Goal: Task Accomplishment & Management: Complete application form

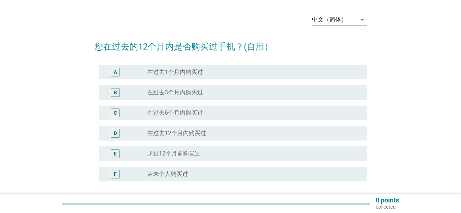
scroll to position [36, 0]
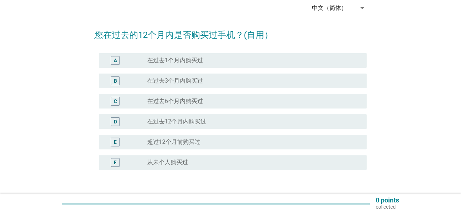
click at [173, 59] on label "在过去1个月内购买过" at bounding box center [175, 60] width 56 height 7
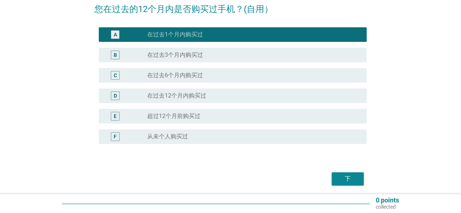
scroll to position [88, 0]
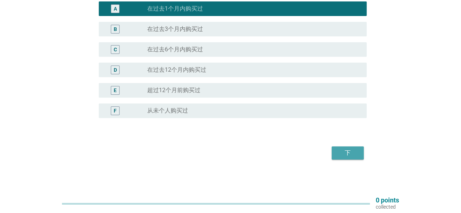
click at [342, 151] on div "下" at bounding box center [347, 153] width 20 height 9
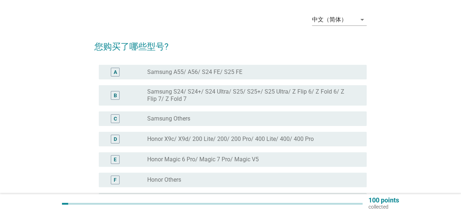
scroll to position [36, 0]
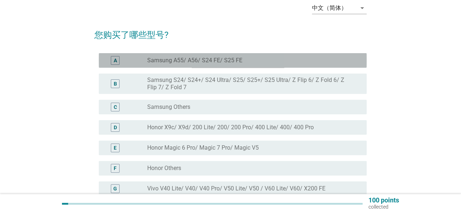
click at [216, 63] on label "Samsung A55/ A56/ S24 FE/ S25 FE" at bounding box center [194, 60] width 95 height 7
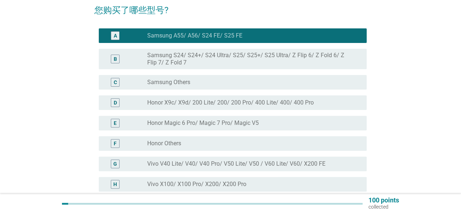
scroll to position [73, 0]
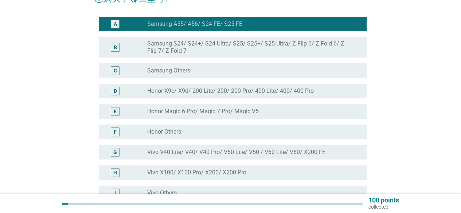
click at [213, 137] on div "F radio_button_unchecked Honor Others" at bounding box center [233, 132] width 268 height 15
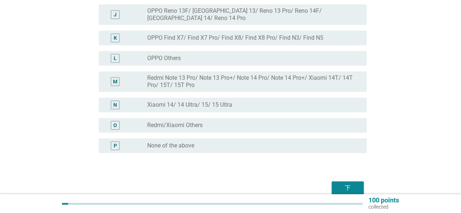
scroll to position [304, 0]
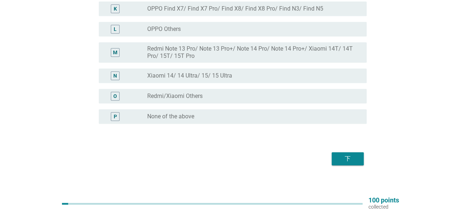
click at [63, 204] on div at bounding box center [65, 204] width 6 height 2
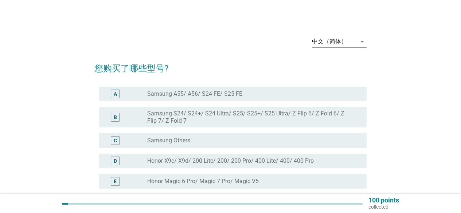
scroll to position [0, 0]
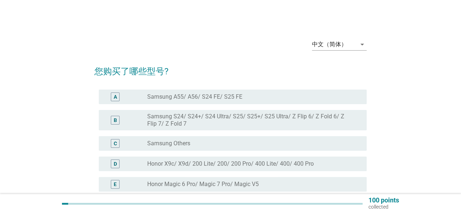
click at [164, 91] on div "A radio_button_unchecked Samsung A55/ A56/ S24 FE/ S25 FE" at bounding box center [233, 97] width 268 height 15
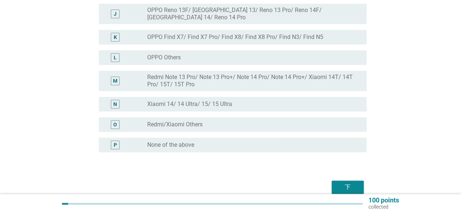
scroll to position [304, 0]
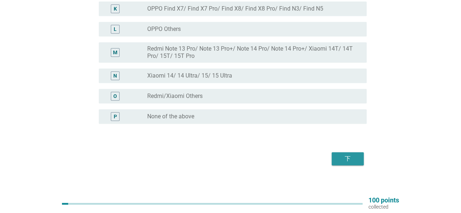
click at [348, 154] on div "下" at bounding box center [347, 158] width 20 height 9
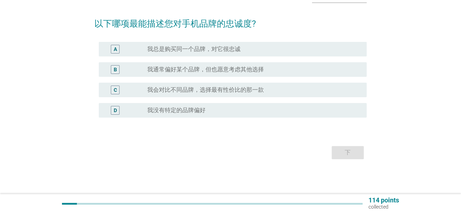
scroll to position [0, 0]
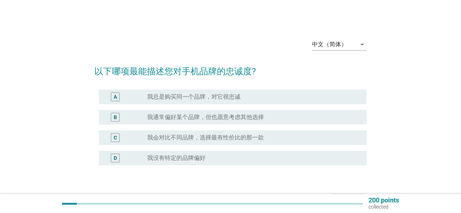
click at [220, 102] on div "A radio_button_unchecked 我总是购买同一个品牌，对它很忠诚" at bounding box center [233, 97] width 268 height 15
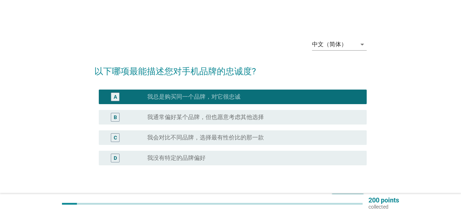
click at [227, 120] on label "我通常偏好某个品牌，但也愿意考虑其他选择" at bounding box center [205, 117] width 117 height 7
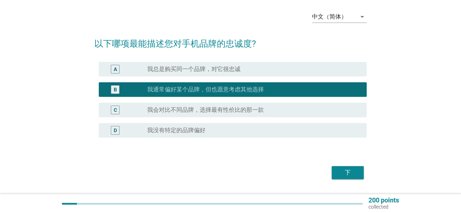
scroll to position [36, 0]
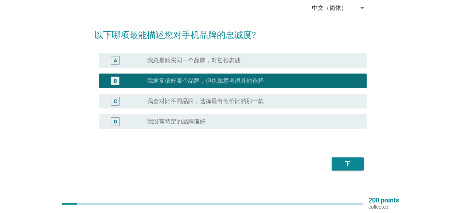
click at [340, 165] on div "下" at bounding box center [347, 164] width 20 height 9
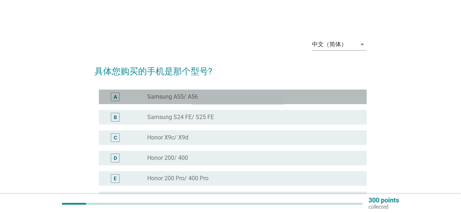
click at [216, 97] on div "radio_button_unchecked Samsung A55/ A56" at bounding box center [251, 96] width 208 height 7
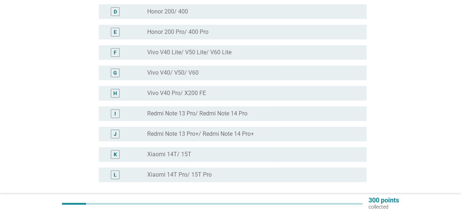
scroll to position [211, 0]
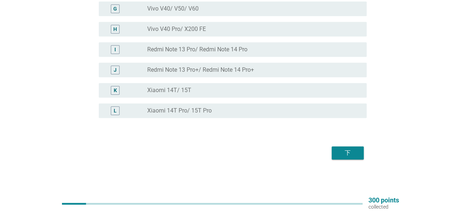
click at [349, 150] on div "下" at bounding box center [347, 153] width 20 height 9
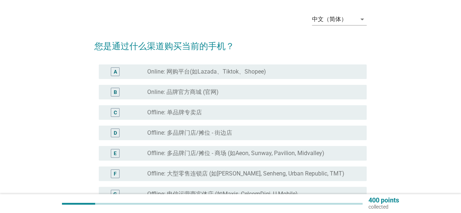
scroll to position [36, 0]
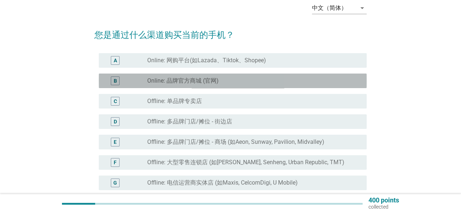
click at [216, 84] on label "Online: 品牌官方商城 (官网)" at bounding box center [182, 80] width 71 height 7
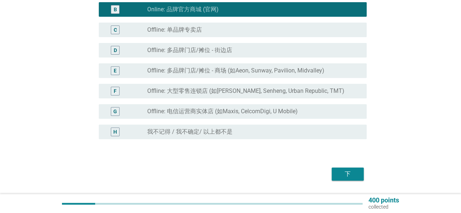
scroll to position [129, 0]
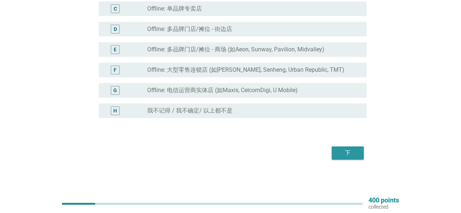
click at [341, 153] on div "下" at bounding box center [347, 153] width 20 height 9
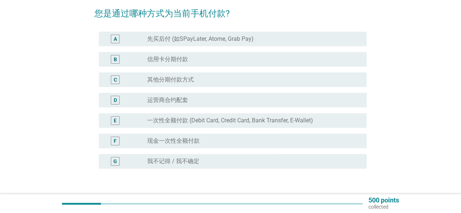
scroll to position [73, 0]
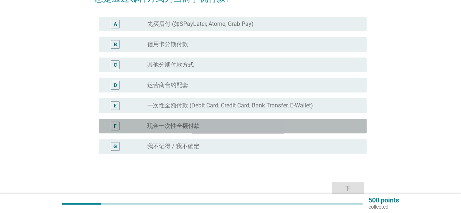
click at [214, 125] on div "radio_button_unchecked 现金一次性全额付款" at bounding box center [251, 125] width 208 height 7
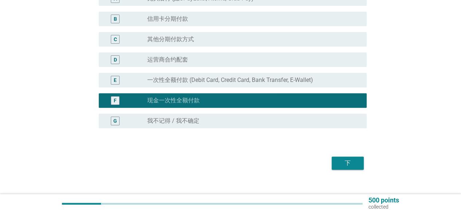
scroll to position [109, 0]
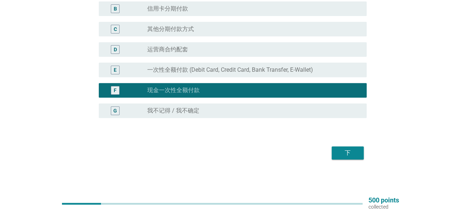
click at [348, 152] on div "下" at bounding box center [347, 153] width 20 height 9
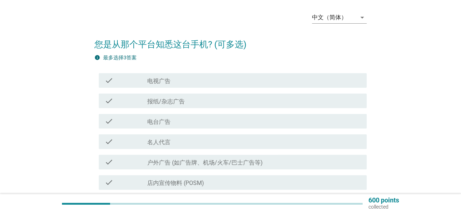
scroll to position [36, 0]
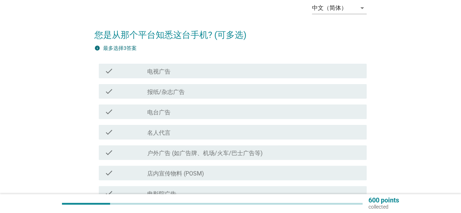
click at [199, 74] on div "check_box_outline_blank 电视广告" at bounding box center [254, 71] width 214 height 9
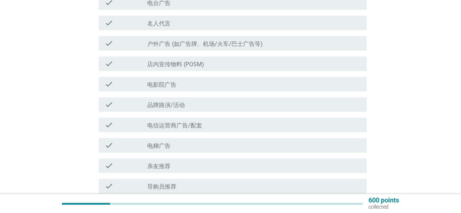
scroll to position [182, 0]
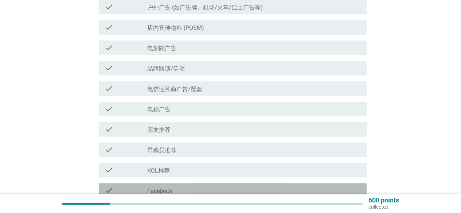
click at [170, 186] on div "check check_box_outline_blank Facebook" at bounding box center [233, 190] width 268 height 15
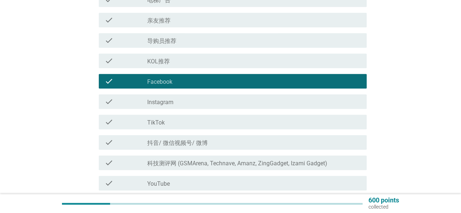
scroll to position [328, 0]
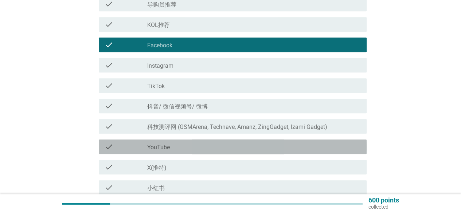
click at [179, 147] on div "check_box_outline_blank YouTube" at bounding box center [254, 146] width 214 height 9
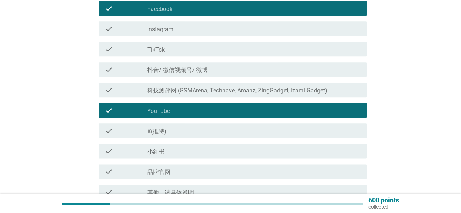
click at [184, 150] on div "check_box_outline_blank 小红书" at bounding box center [254, 151] width 214 height 9
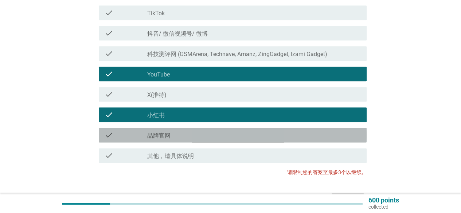
click at [182, 139] on div "check_box_outline_blank 品牌官网" at bounding box center [254, 135] width 214 height 9
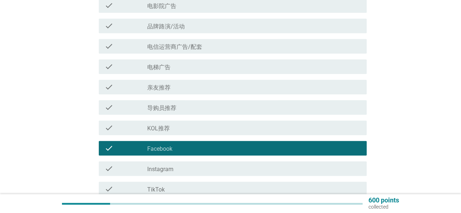
scroll to position [219, 0]
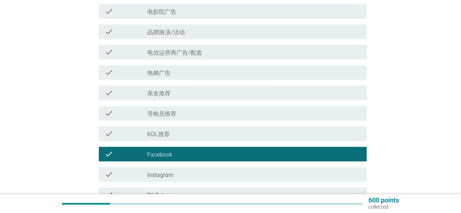
click at [173, 165] on div "check check_box_outline_blank Instagram" at bounding box center [230, 174] width 272 height 20
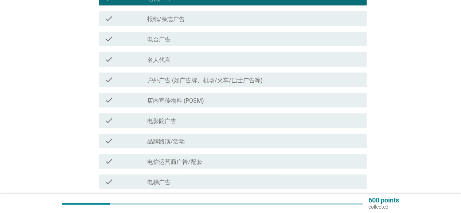
scroll to position [73, 0]
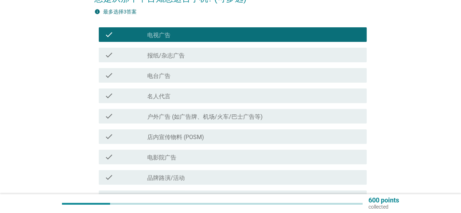
click at [179, 59] on div "check check_box_outline_blank 报纸/杂志广告" at bounding box center [233, 55] width 268 height 15
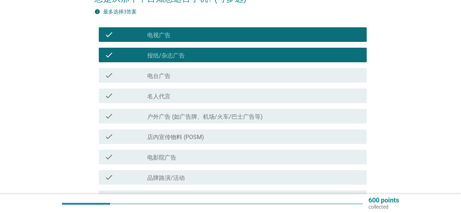
click at [182, 115] on label "户外广告 (如广告牌、机场/火车/巴士广告等)" at bounding box center [204, 116] width 115 height 7
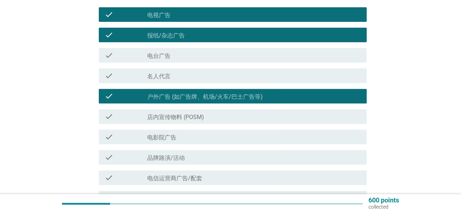
scroll to position [109, 0]
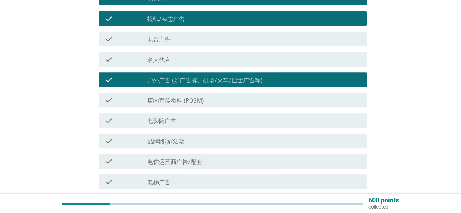
click at [212, 105] on div "check check_box_outline_blank 店内宣传物料 (POSM)" at bounding box center [233, 100] width 268 height 15
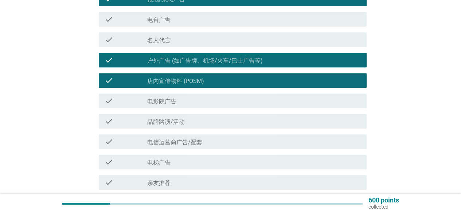
scroll to position [146, 0]
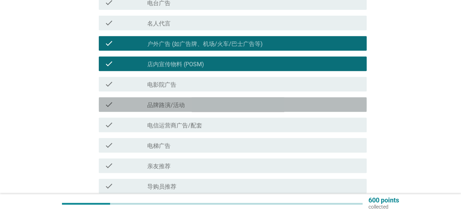
click at [208, 105] on div "check_box_outline_blank 品牌路演/活动" at bounding box center [254, 104] width 214 height 9
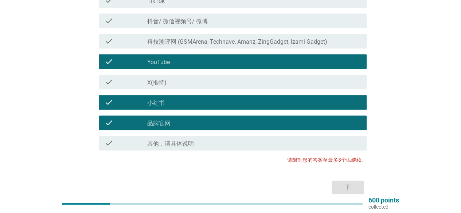
scroll to position [375, 0]
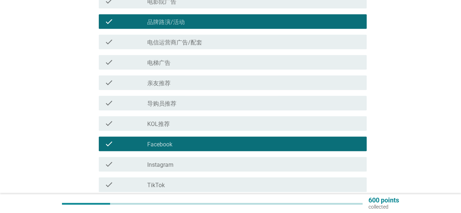
click at [173, 141] on div "check_box_outline_blank Facebook" at bounding box center [254, 144] width 214 height 9
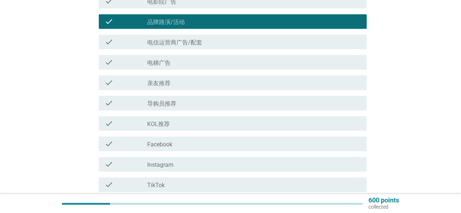
scroll to position [156, 0]
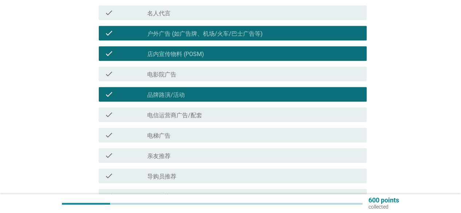
click at [169, 97] on label "品牌路演/活动" at bounding box center [166, 94] width 38 height 7
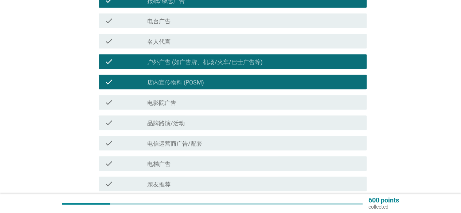
scroll to position [83, 0]
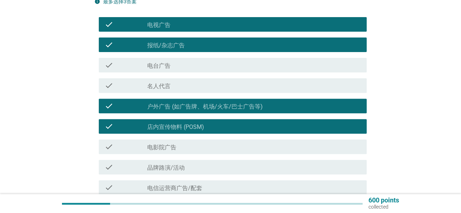
click at [167, 118] on div "check check_box_outline_blank 店内宣传物料 (POSM)" at bounding box center [230, 126] width 272 height 20
click at [168, 107] on label "户外广告 (如广告牌、机场/火车/巴士广告等)" at bounding box center [204, 106] width 115 height 7
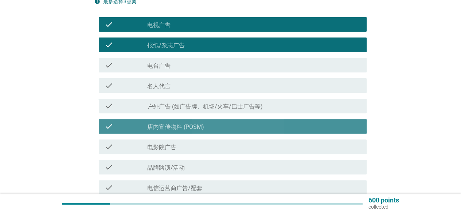
click at [166, 123] on div "check_box_outline_blank 店内宣传物料 (POSM)" at bounding box center [254, 126] width 214 height 9
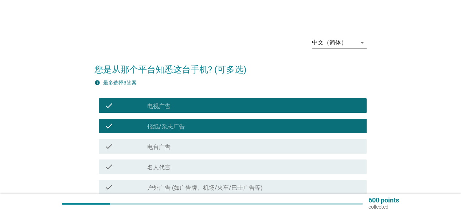
scroll to position [0, 0]
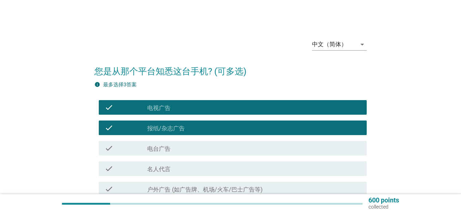
click at [168, 104] on div "check_box_outline_blank 电视广告" at bounding box center [254, 107] width 214 height 9
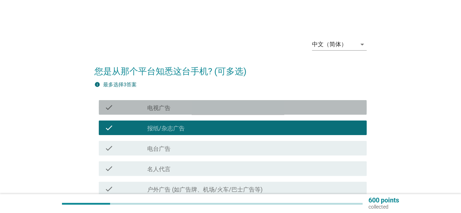
click at [171, 126] on label "报纸/杂志广告" at bounding box center [166, 128] width 38 height 7
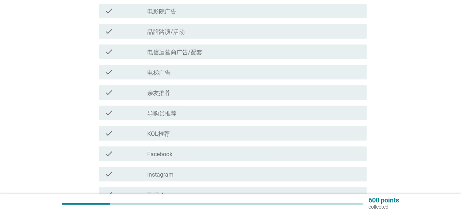
scroll to position [437, 0]
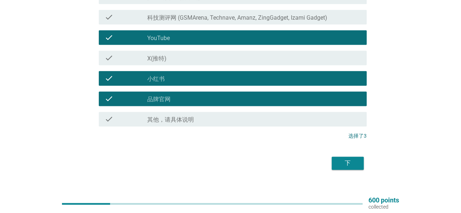
click at [332, 159] on button "下" at bounding box center [348, 163] width 32 height 13
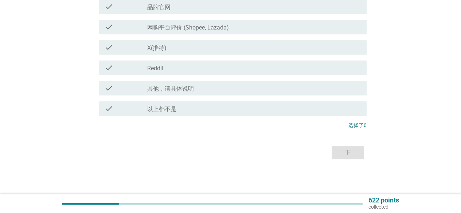
scroll to position [0, 0]
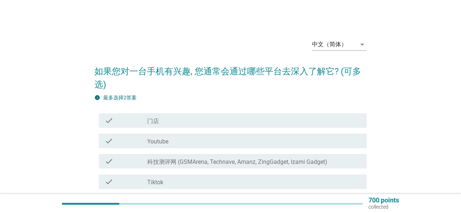
click at [160, 125] on div "check_box_outline_blank 门店" at bounding box center [254, 120] width 214 height 9
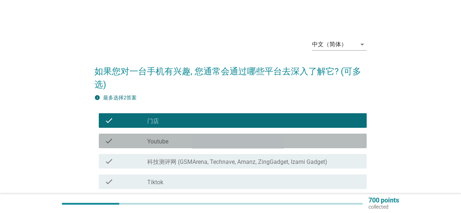
click at [166, 137] on div "check_box_outline_blank Youtube" at bounding box center [254, 141] width 214 height 9
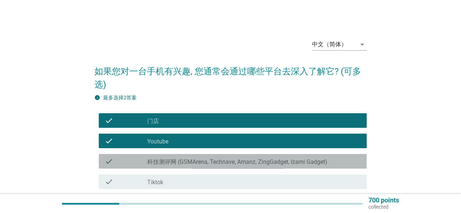
click at [170, 155] on div "check check_box_outline_blank 科技测评网 (GSMArena, Technave, Amanz, ZingGadget, Iza…" at bounding box center [233, 161] width 268 height 15
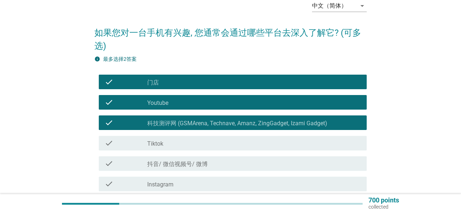
scroll to position [73, 0]
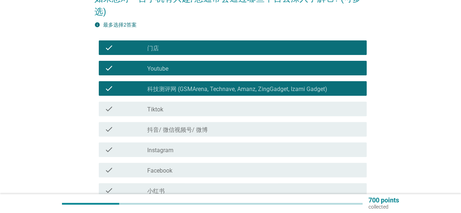
click at [161, 185] on div "check check_box_outline_blank 小红书" at bounding box center [233, 190] width 268 height 15
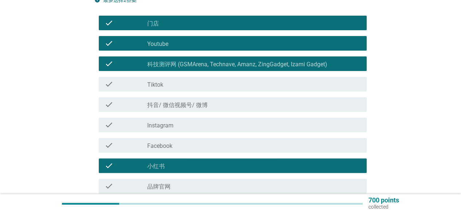
scroll to position [109, 0]
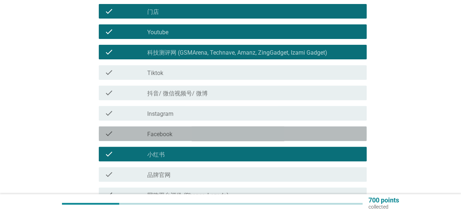
click at [175, 138] on div "check_box_outline_blank Facebook" at bounding box center [254, 133] width 214 height 9
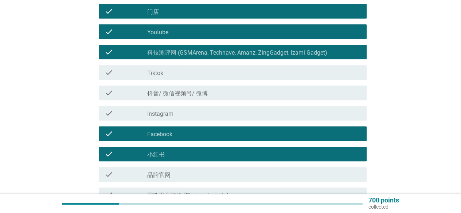
click at [172, 170] on div "check check_box_outline_blank 品牌官网" at bounding box center [233, 174] width 268 height 15
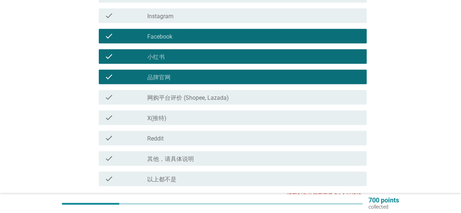
scroll to position [219, 0]
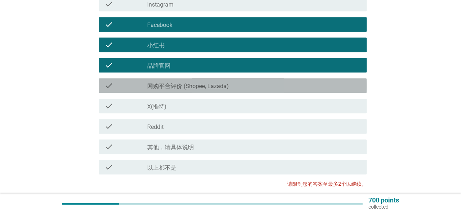
click at [181, 84] on label "网购平台评价 (Shopee, Lazada)" at bounding box center [188, 86] width 82 height 7
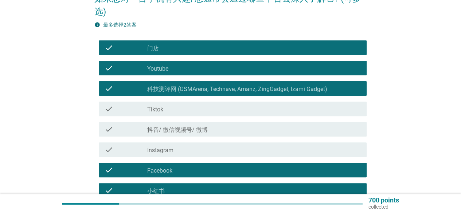
scroll to position [0, 0]
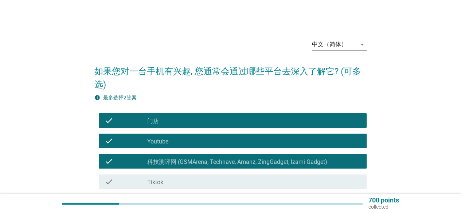
click at [177, 123] on div "check_box_outline_blank 门店" at bounding box center [254, 120] width 214 height 9
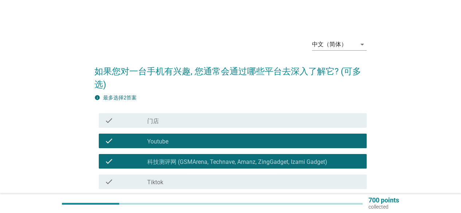
click at [175, 158] on div "check_box_outline_blank 科技测评网 (GSMArena, Technave, Amanz, ZingGadget, Izami Gad…" at bounding box center [254, 161] width 214 height 9
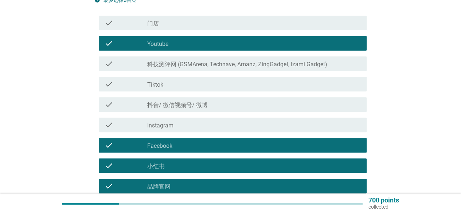
scroll to position [146, 0]
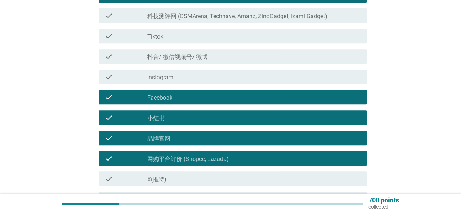
click at [173, 102] on div "check check_box_outline_blank Facebook" at bounding box center [233, 97] width 268 height 15
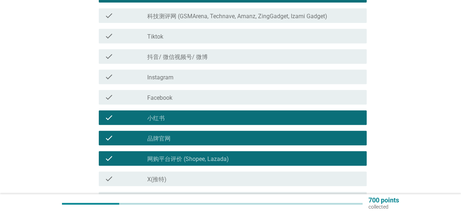
click at [172, 120] on div "check_box_outline_blank 小红书" at bounding box center [254, 117] width 214 height 9
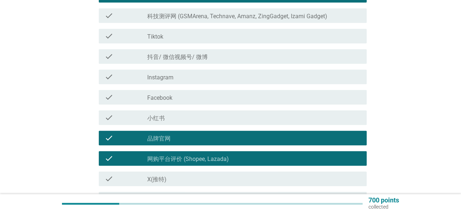
click at [173, 138] on div "check_box_outline_blank 品牌官网" at bounding box center [254, 138] width 214 height 9
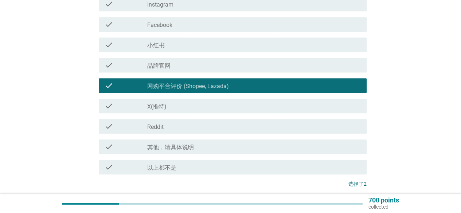
scroll to position [277, 0]
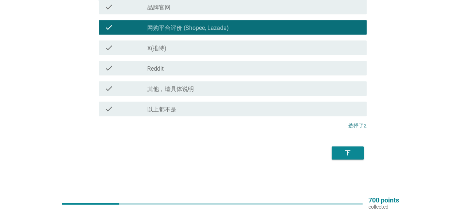
click at [344, 154] on div "下" at bounding box center [347, 153] width 20 height 9
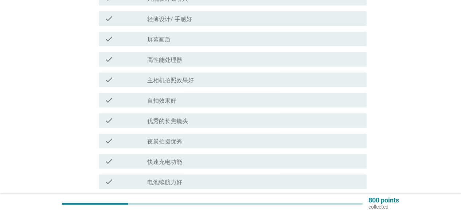
scroll to position [36, 0]
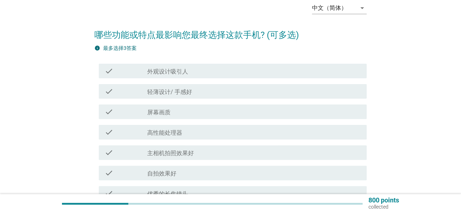
click at [191, 76] on div "check check_box_outline_blank 外观设计吸引人" at bounding box center [233, 71] width 268 height 15
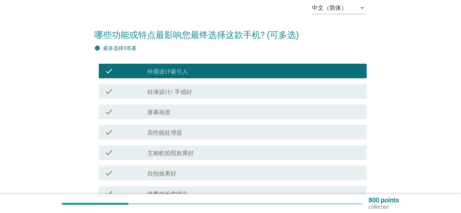
click at [197, 110] on div "check_box_outline_blank 屏幕画质" at bounding box center [254, 111] width 214 height 9
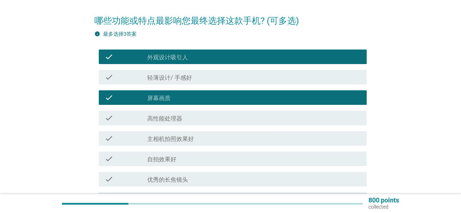
scroll to position [73, 0]
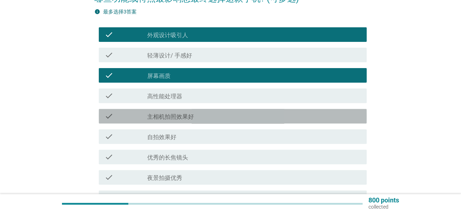
click at [199, 121] on div "check check_box_outline_blank 主相机拍照效果好" at bounding box center [233, 116] width 268 height 15
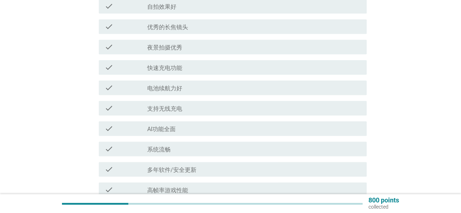
scroll to position [219, 0]
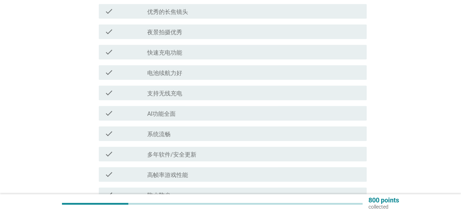
click at [191, 74] on div "check_box_outline_blank 电池续航力好" at bounding box center [254, 72] width 214 height 9
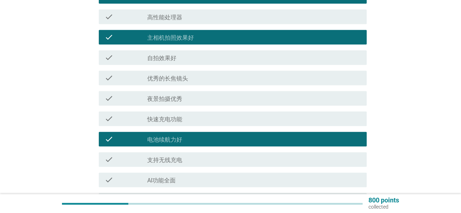
scroll to position [163, 0]
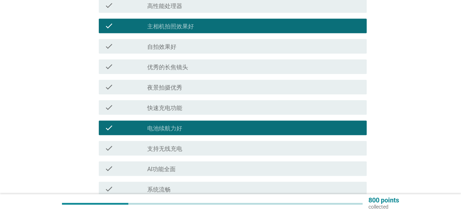
click at [190, 130] on div "check_box_outline_blank 电池续航力好" at bounding box center [254, 128] width 214 height 9
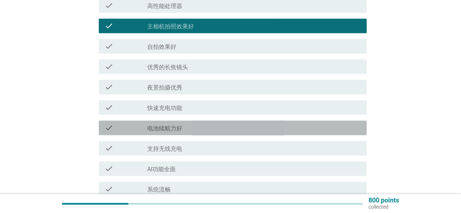
click at [190, 130] on div "check_box_outline_blank 电池续航力好" at bounding box center [254, 128] width 214 height 9
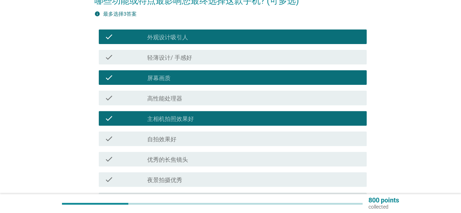
scroll to position [54, 0]
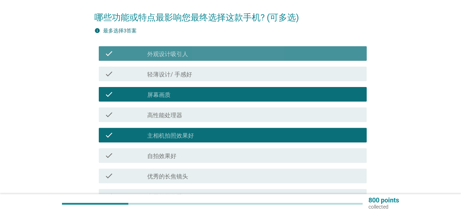
click at [189, 54] on div "check_box_outline_blank 外观设计吸引人" at bounding box center [254, 53] width 214 height 9
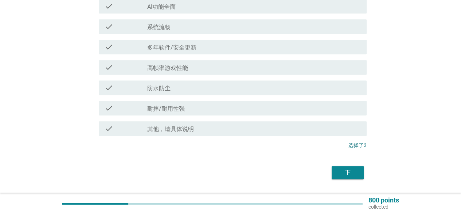
scroll to position [345, 0]
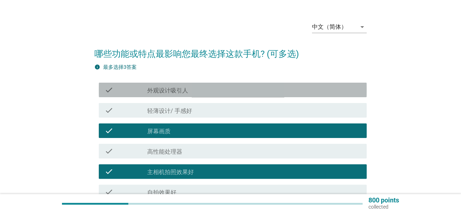
click at [164, 88] on label "外观设计吸引人" at bounding box center [167, 90] width 41 height 7
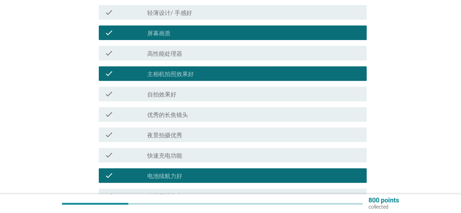
scroll to position [127, 0]
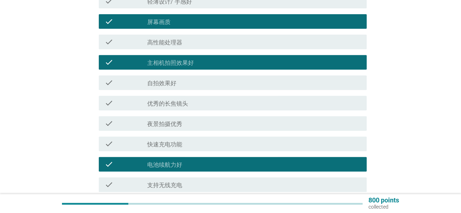
click at [167, 161] on label "电池续航力好" at bounding box center [164, 164] width 35 height 7
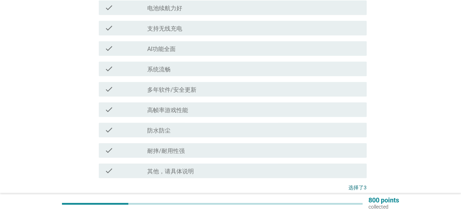
scroll to position [345, 0]
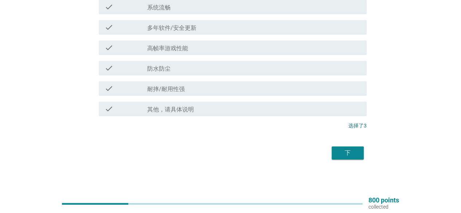
click at [343, 151] on div "下" at bounding box center [347, 153] width 20 height 9
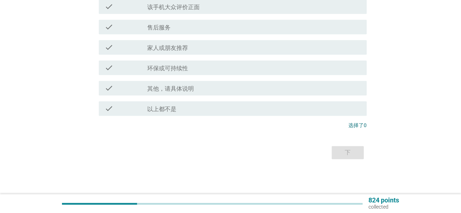
scroll to position [0, 0]
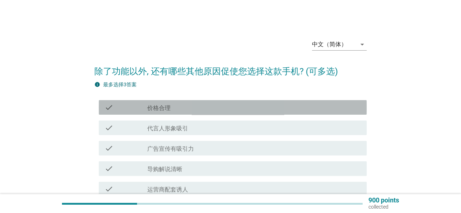
click at [180, 107] on div "check_box_outline_blank 价格合理" at bounding box center [254, 107] width 214 height 9
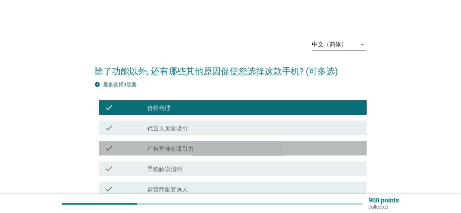
click at [186, 149] on label "广告宣传有吸引力" at bounding box center [170, 148] width 47 height 7
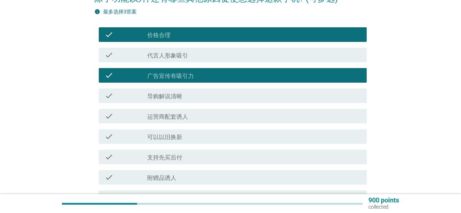
scroll to position [109, 0]
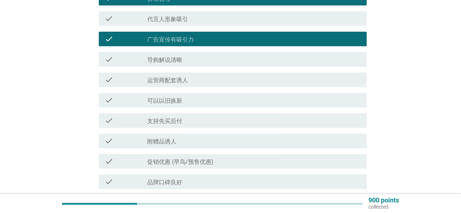
click at [183, 121] on div "check_box_outline_blank 支持先买后付" at bounding box center [254, 120] width 214 height 9
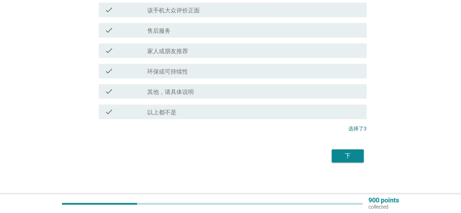
scroll to position [305, 0]
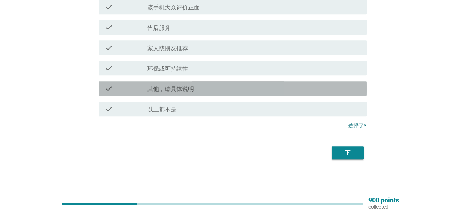
click at [186, 81] on div "check check_box 其他，请具体说明" at bounding box center [233, 88] width 268 height 15
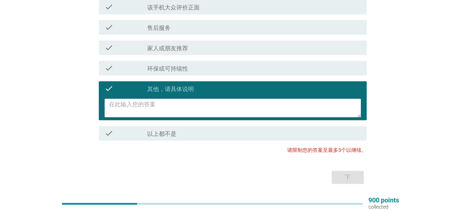
click at [185, 83] on div "check check_box 其他，请具体说明" at bounding box center [233, 88] width 268 height 15
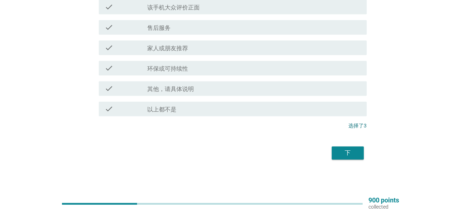
click at [187, 70] on label "环保或可持续性" at bounding box center [167, 68] width 41 height 7
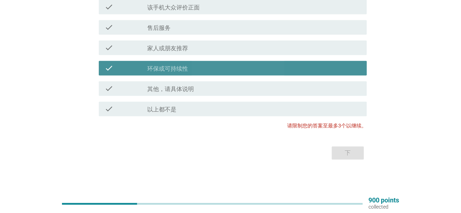
click at [187, 70] on label "环保或可持续性" at bounding box center [167, 68] width 41 height 7
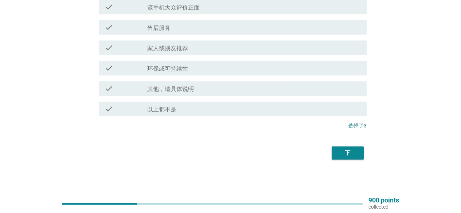
scroll to position [268, 0]
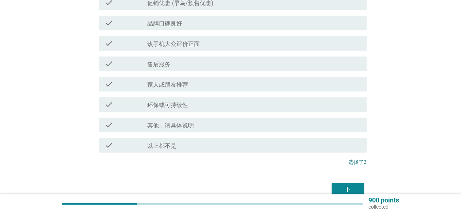
click at [191, 110] on div "check check_box_outline_blank 环保或可持续性" at bounding box center [233, 104] width 268 height 15
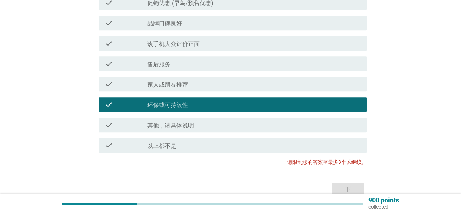
click at [190, 108] on div "check_box_outline_blank 环保或可持续性" at bounding box center [254, 104] width 214 height 9
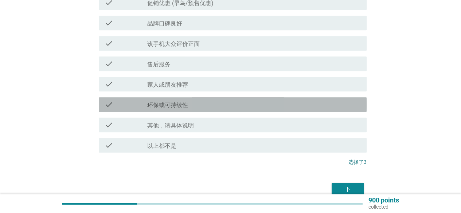
click at [192, 106] on div "check_box_outline_blank 环保或可持续性" at bounding box center [254, 104] width 214 height 9
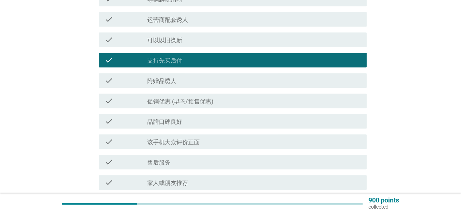
scroll to position [159, 0]
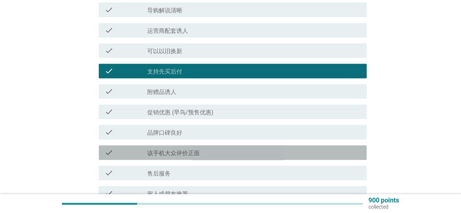
click at [184, 152] on label "该手机大众评价正面" at bounding box center [173, 153] width 52 height 7
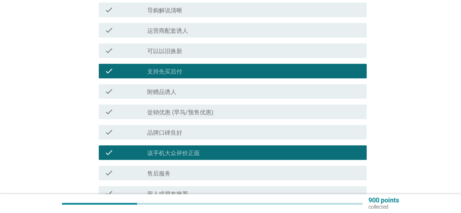
click at [181, 65] on div "check check_box_outline_blank 支持先买后付" at bounding box center [233, 71] width 268 height 15
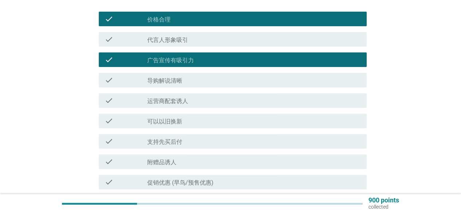
scroll to position [86, 0]
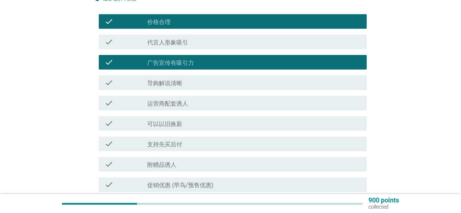
click at [189, 67] on div "check check_box 广告宣传有吸引力" at bounding box center [233, 62] width 268 height 15
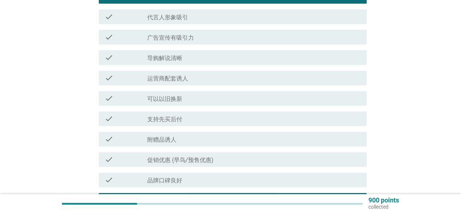
scroll to position [122, 0]
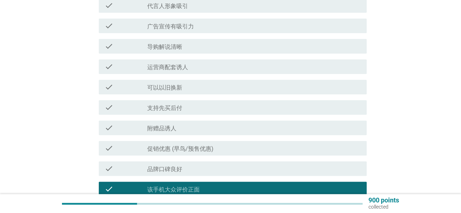
click at [192, 146] on label "促销优惠 (早鸟/预售优惠)" at bounding box center [180, 148] width 66 height 7
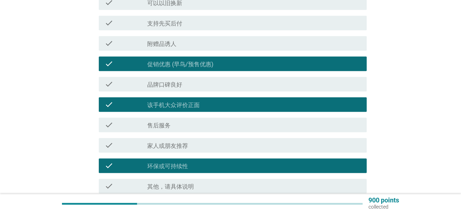
scroll to position [195, 0]
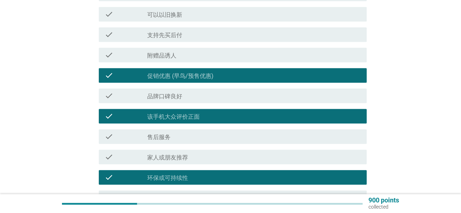
click at [174, 116] on label "该手机大众评价正面" at bounding box center [173, 116] width 52 height 7
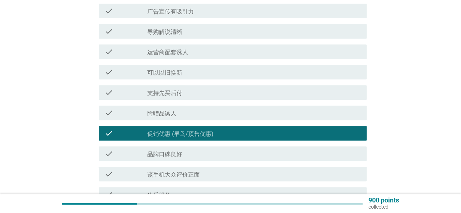
scroll to position [268, 0]
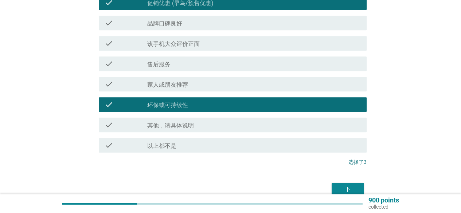
click at [350, 187] on div "下" at bounding box center [347, 189] width 20 height 9
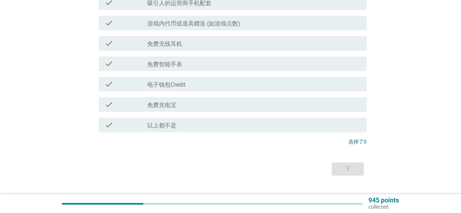
scroll to position [0, 0]
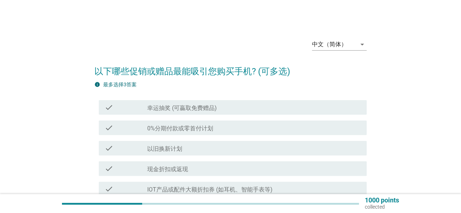
click at [216, 126] on div "check_box_outline_blank 0%分期付款或零首付计划" at bounding box center [254, 128] width 214 height 9
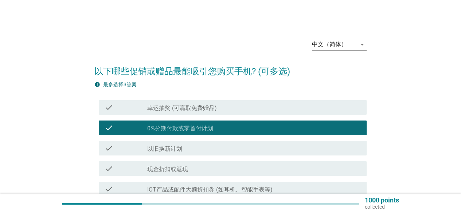
click at [216, 127] on div "check_box_outline_blank 0%分期付款或零首付计划" at bounding box center [254, 128] width 214 height 9
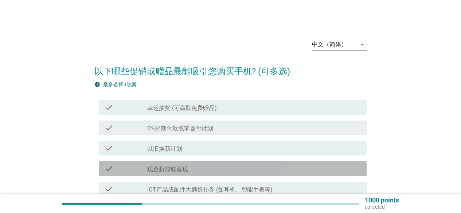
click at [201, 170] on div "check_box_outline_blank 现金折扣或返现" at bounding box center [254, 168] width 214 height 9
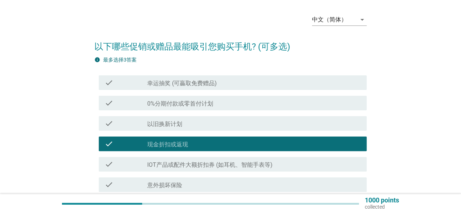
scroll to position [36, 0]
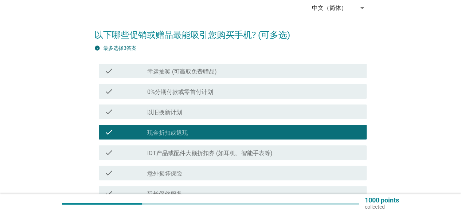
click at [205, 160] on div "check check_box_outline_blank IOT产品或配件大额折扣券 (如耳机、智能手表等)" at bounding box center [230, 152] width 272 height 20
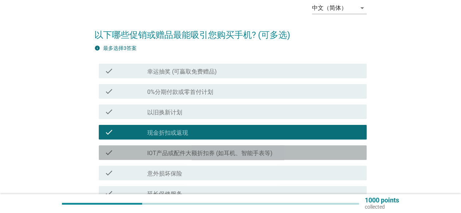
click at [208, 157] on div "check check_box_outline_blank IOT产品或配件大额折扣券 (如耳机、智能手表等)" at bounding box center [233, 152] width 268 height 15
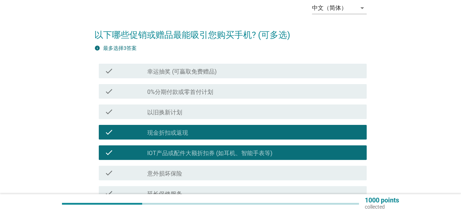
scroll to position [73, 0]
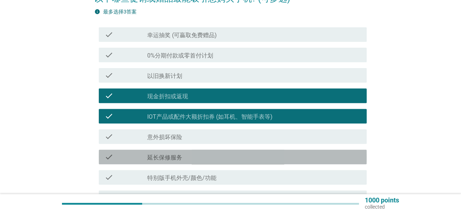
click at [209, 154] on div "check_box_outline_blank 延长保修服务" at bounding box center [254, 157] width 214 height 9
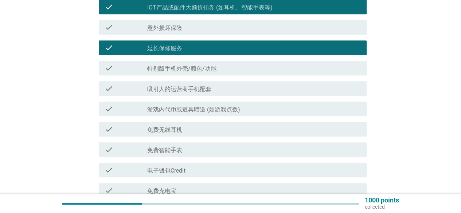
scroll to position [219, 0]
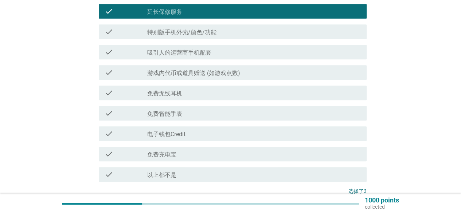
click at [203, 111] on div "check_box_outline_blank 免费智能手表" at bounding box center [254, 113] width 214 height 9
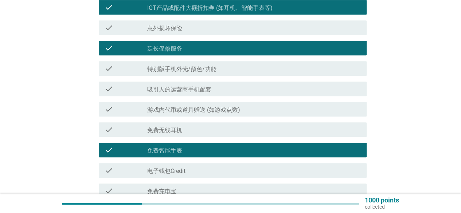
scroll to position [146, 0]
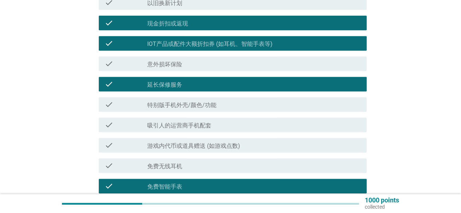
click at [191, 85] on div "check_box_outline_blank 延长保修服务" at bounding box center [254, 84] width 214 height 9
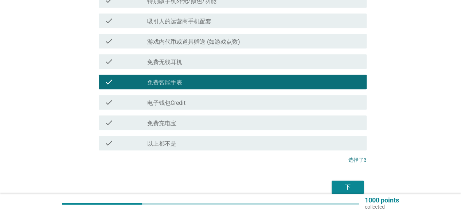
scroll to position [255, 0]
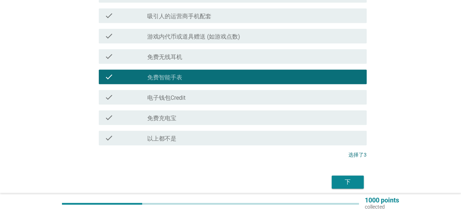
click at [341, 180] on div "下" at bounding box center [347, 182] width 20 height 9
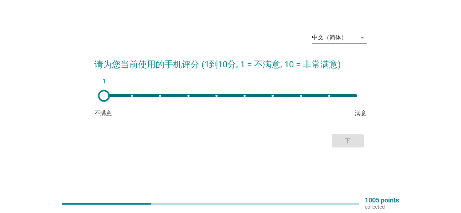
scroll to position [0, 0]
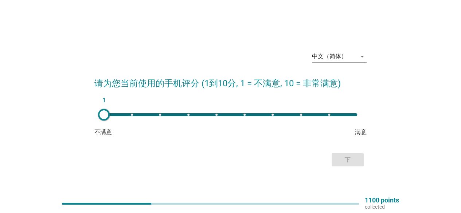
click at [302, 116] on div "1" at bounding box center [230, 114] width 253 height 3
type input "8"
click at [340, 161] on div "下" at bounding box center [347, 160] width 20 height 9
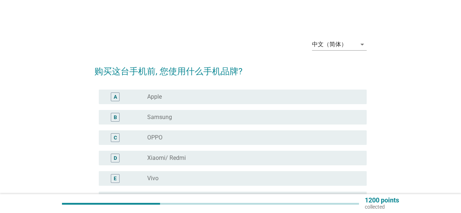
click at [252, 115] on div "radio_button_unchecked Samsung" at bounding box center [251, 117] width 208 height 7
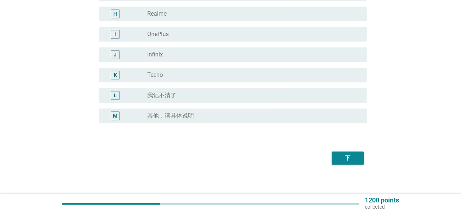
scroll to position [231, 0]
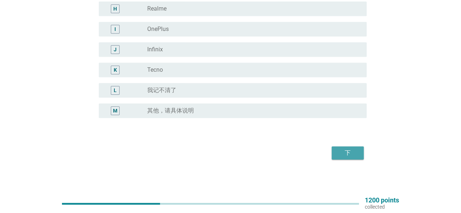
click at [340, 149] on div "下" at bounding box center [347, 153] width 20 height 9
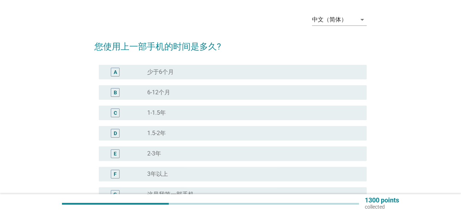
scroll to position [36, 0]
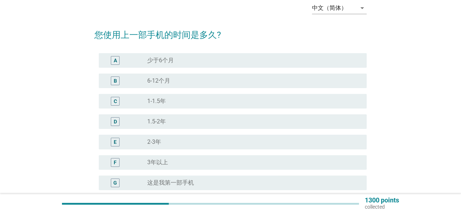
click at [168, 141] on div "radio_button_unchecked 2-3年" at bounding box center [251, 141] width 208 height 7
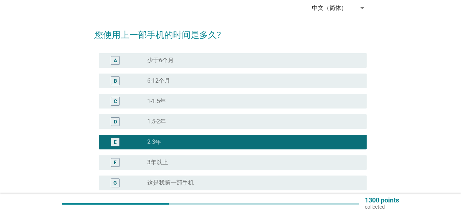
click at [175, 160] on div "radio_button_unchecked 3年以上" at bounding box center [251, 162] width 208 height 7
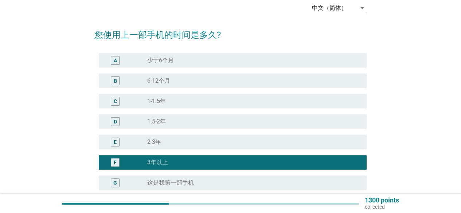
scroll to position [109, 0]
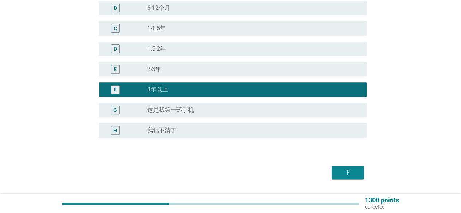
click at [352, 172] on div "下" at bounding box center [347, 172] width 20 height 9
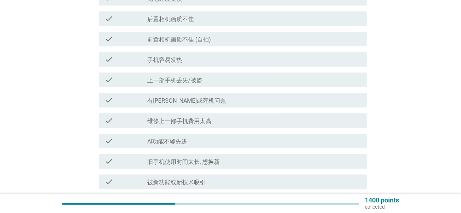
scroll to position [182, 0]
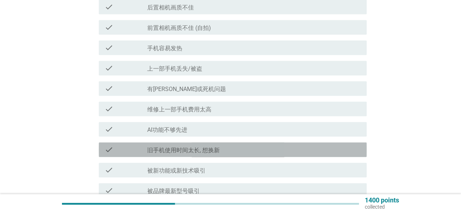
click at [212, 152] on label "旧手机使用时间太长, 想换新" at bounding box center [183, 150] width 73 height 7
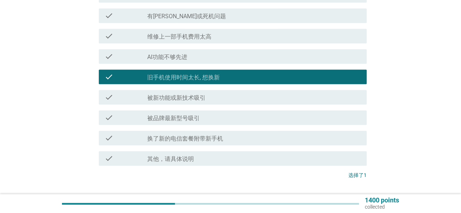
scroll to position [291, 0]
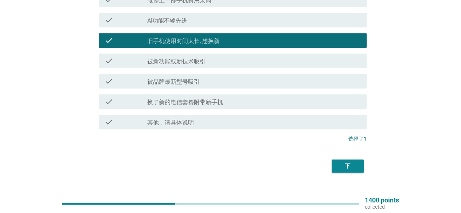
click at [349, 172] on button "下" at bounding box center [348, 166] width 32 height 13
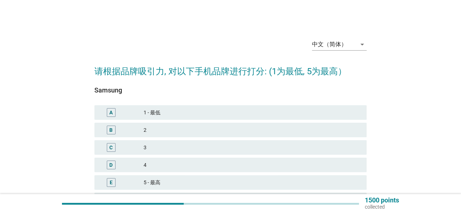
click at [177, 164] on div "4" at bounding box center [252, 165] width 217 height 9
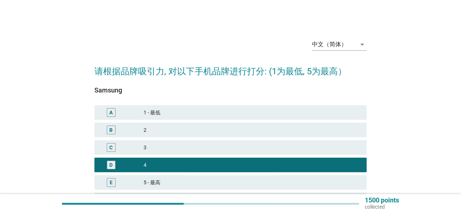
scroll to position [36, 0]
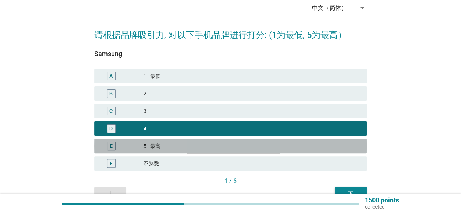
click at [177, 148] on div "5 - 最高" at bounding box center [252, 146] width 217 height 9
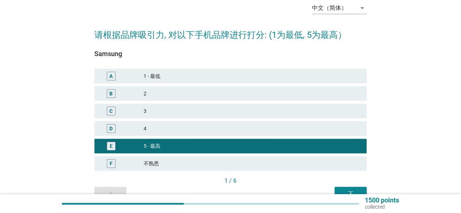
click at [208, 131] on div "4" at bounding box center [252, 128] width 217 height 9
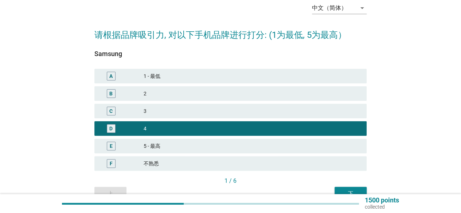
click at [348, 188] on button "下" at bounding box center [350, 193] width 32 height 13
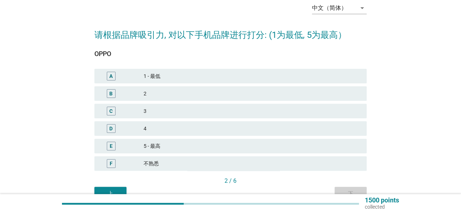
scroll to position [0, 0]
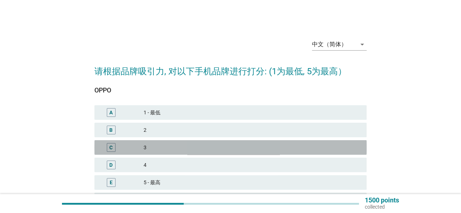
click at [188, 143] on div "3" at bounding box center [252, 147] width 217 height 9
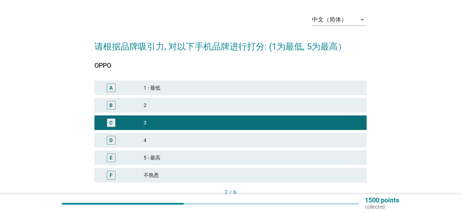
scroll to position [36, 0]
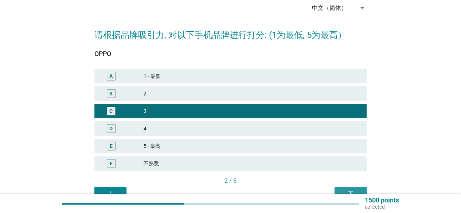
click at [345, 188] on button "下" at bounding box center [350, 193] width 32 height 13
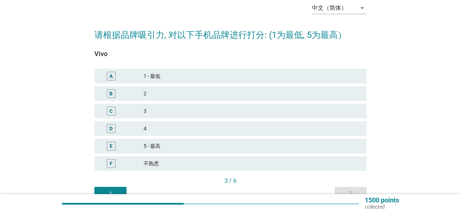
click at [192, 84] on div "A 1 - 最低" at bounding box center [230, 75] width 275 height 17
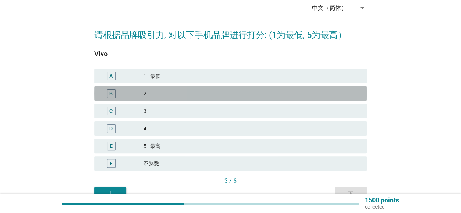
click at [203, 99] on div "B 2" at bounding box center [230, 93] width 272 height 15
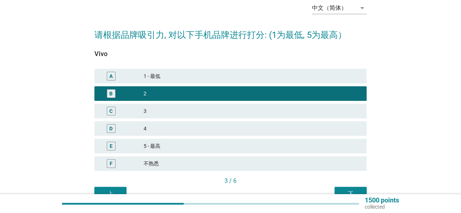
click at [353, 192] on div "下" at bounding box center [350, 194] width 20 height 8
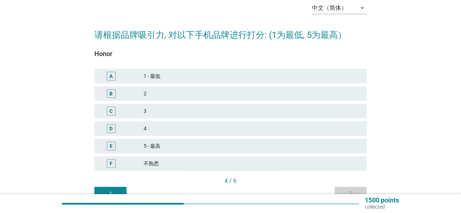
scroll to position [0, 0]
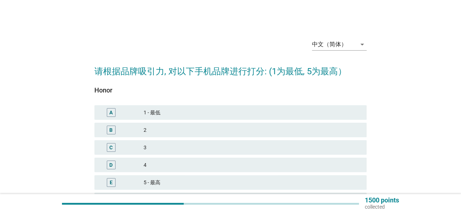
click at [225, 133] on div "2" at bounding box center [252, 130] width 217 height 9
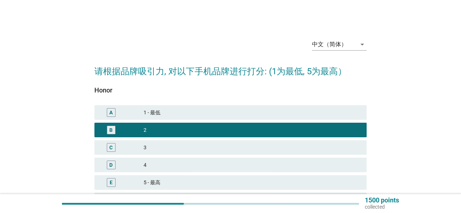
scroll to position [36, 0]
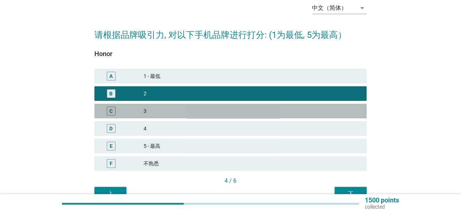
drag, startPoint x: 215, startPoint y: 113, endPoint x: 246, endPoint y: 140, distance: 40.8
click at [215, 113] on div "3" at bounding box center [252, 111] width 217 height 9
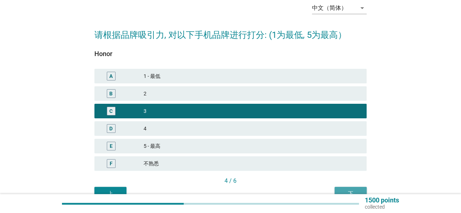
click at [336, 191] on button "下" at bounding box center [350, 193] width 32 height 13
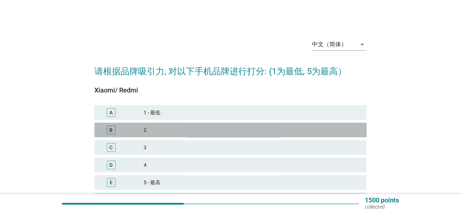
click at [208, 128] on div "2" at bounding box center [252, 130] width 217 height 9
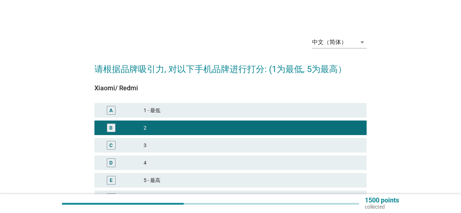
scroll to position [36, 0]
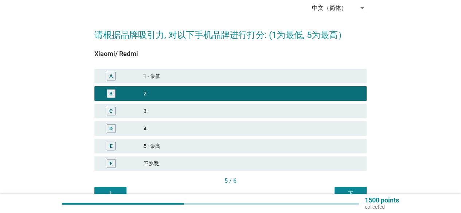
click at [356, 188] on button "下" at bounding box center [350, 193] width 32 height 13
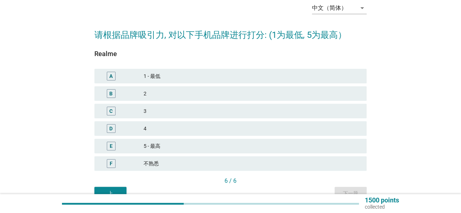
click at [181, 95] on div "2" at bounding box center [252, 93] width 217 height 9
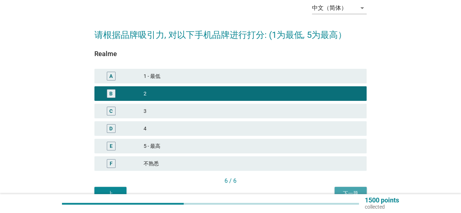
click at [347, 189] on button "下一题" at bounding box center [350, 193] width 32 height 13
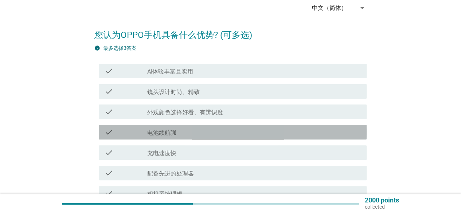
click at [197, 126] on div "check check_box_outline_blank 电池续航强" at bounding box center [233, 132] width 268 height 15
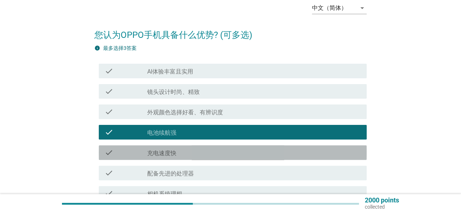
click at [203, 152] on div "check_box_outline_blank 充电速度快" at bounding box center [254, 152] width 214 height 9
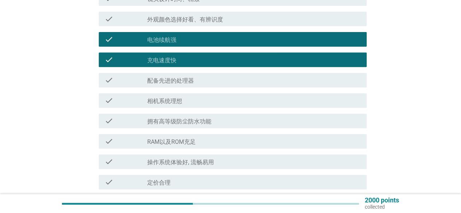
scroll to position [146, 0]
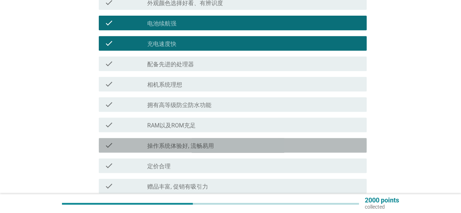
click at [203, 149] on label "操作系统体验好, 流畅易用" at bounding box center [180, 145] width 67 height 7
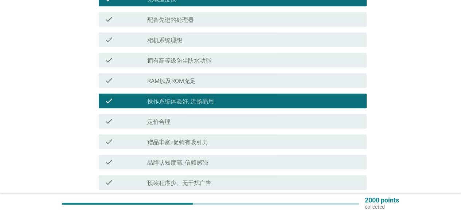
scroll to position [255, 0]
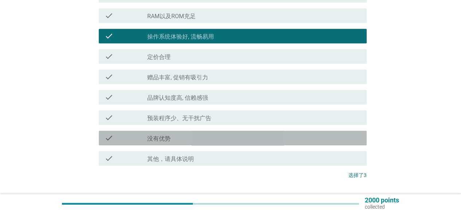
click at [211, 145] on div "check check_box_outline_blank 没有优势" at bounding box center [233, 138] width 268 height 15
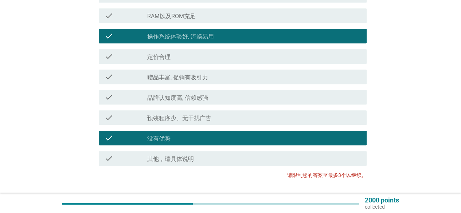
click at [210, 143] on div "check check_box_outline_blank 没有优势" at bounding box center [233, 138] width 268 height 15
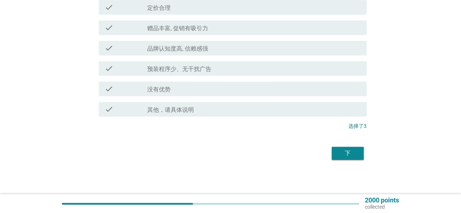
scroll to position [305, 0]
click at [346, 157] on div "下" at bounding box center [347, 153] width 20 height 9
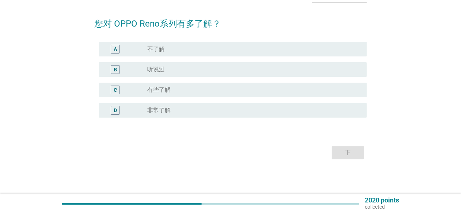
scroll to position [0, 0]
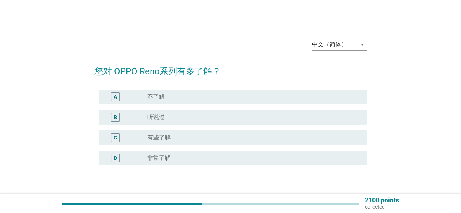
click at [204, 135] on div "radio_button_unchecked 有些了解" at bounding box center [251, 137] width 208 height 7
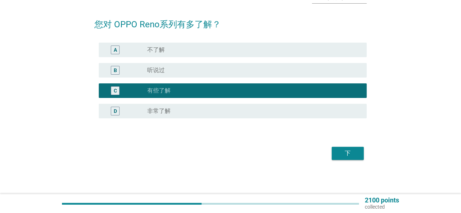
scroll to position [47, 0]
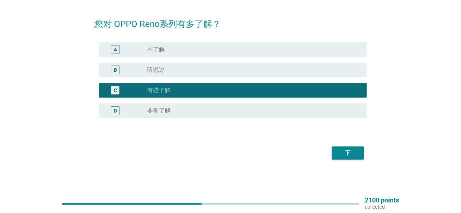
click at [339, 151] on div "下" at bounding box center [347, 153] width 20 height 9
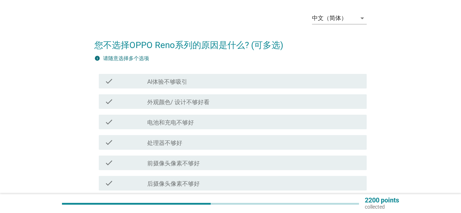
scroll to position [36, 0]
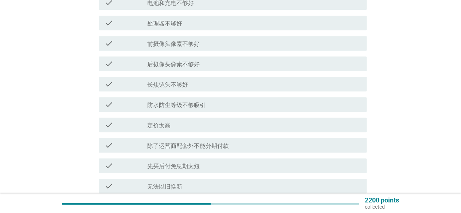
click at [164, 125] on label "定价太高" at bounding box center [158, 125] width 23 height 7
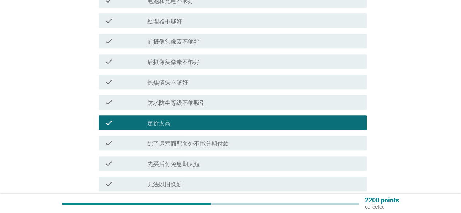
scroll to position [182, 0]
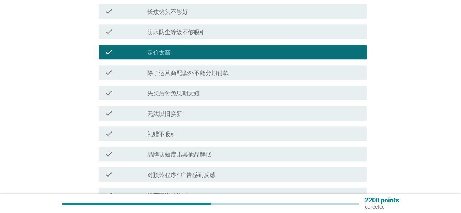
click at [176, 137] on label "礼赠不吸引" at bounding box center [161, 134] width 29 height 7
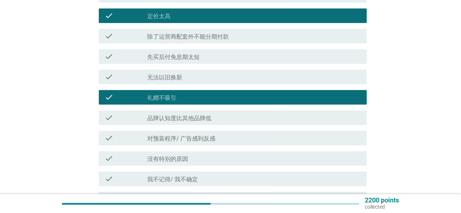
click at [180, 141] on label "对预装程序/ 广告感到反感" at bounding box center [181, 138] width 68 height 7
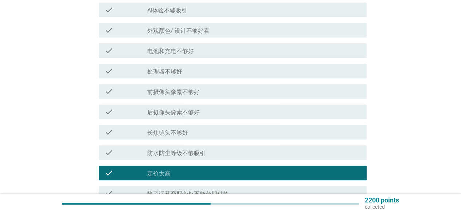
scroll to position [109, 0]
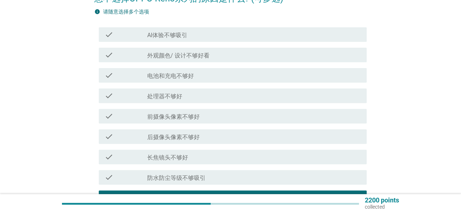
click at [195, 102] on div "check check_box_outline_blank 处理器不够好" at bounding box center [233, 96] width 268 height 15
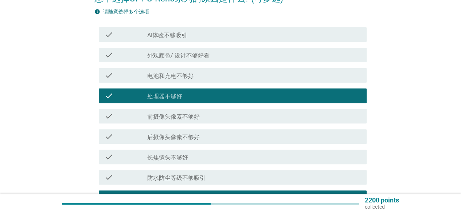
click at [195, 99] on div "check_box_outline_blank 处理器不够好" at bounding box center [254, 95] width 214 height 9
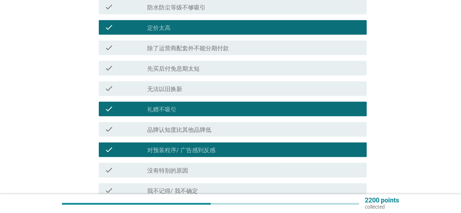
scroll to position [255, 0]
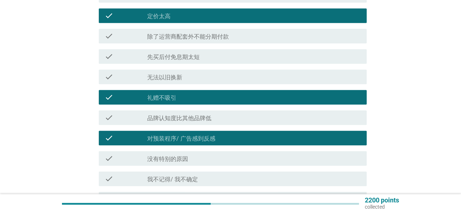
click at [195, 119] on label "品牌认知度比其他品牌低" at bounding box center [179, 118] width 64 height 7
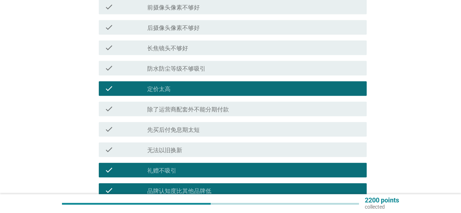
scroll to position [146, 0]
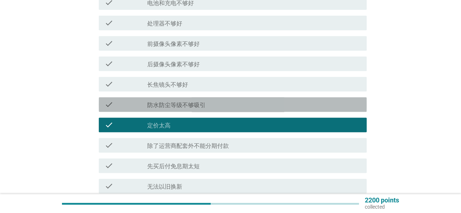
click at [186, 111] on div "check check_box_outline_blank 防水防尘等级不够吸引" at bounding box center [233, 104] width 268 height 15
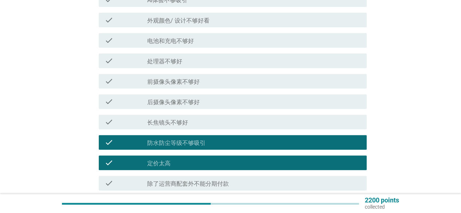
scroll to position [73, 0]
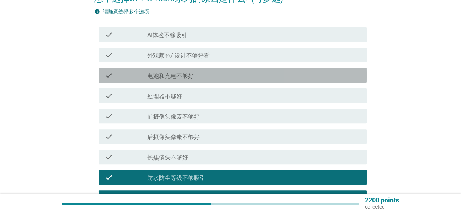
click at [185, 79] on label "电池和充电不够好" at bounding box center [170, 76] width 47 height 7
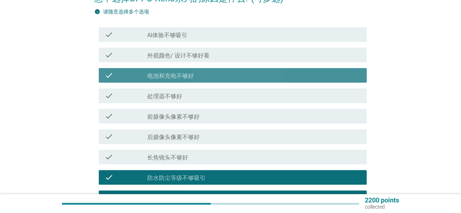
click at [185, 77] on label "电池和充电不够好" at bounding box center [170, 76] width 47 height 7
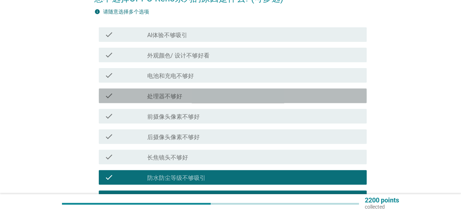
click at [188, 97] on div "check_box_outline_blank 处理器不够好" at bounding box center [254, 95] width 214 height 9
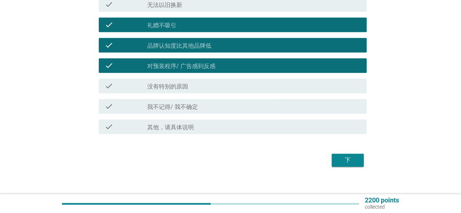
scroll to position [328, 0]
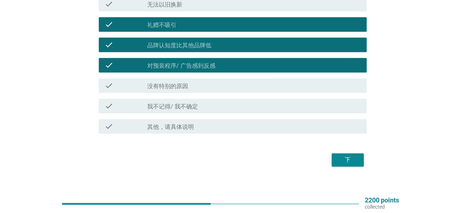
click at [353, 158] on div "下" at bounding box center [347, 160] width 20 height 9
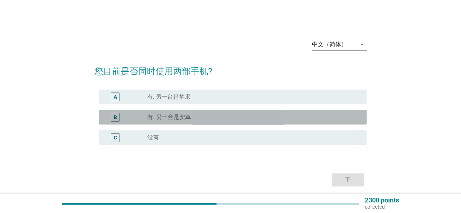
click at [187, 121] on label "有. 另一台是安卓" at bounding box center [169, 117] width 44 height 7
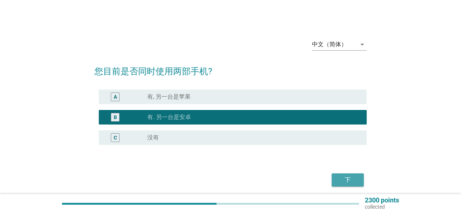
click at [353, 179] on div "下" at bounding box center [347, 180] width 20 height 9
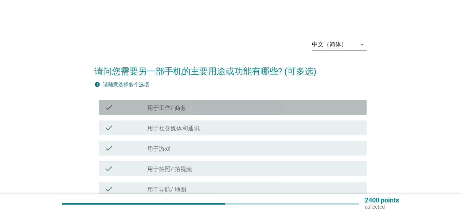
click at [218, 108] on div "check_box_outline_blank 用于工作/ 商务" at bounding box center [254, 107] width 214 height 9
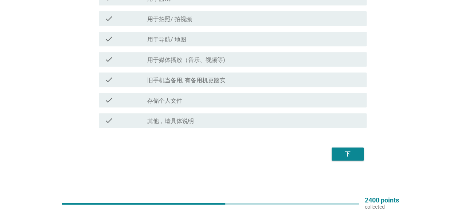
scroll to position [152, 0]
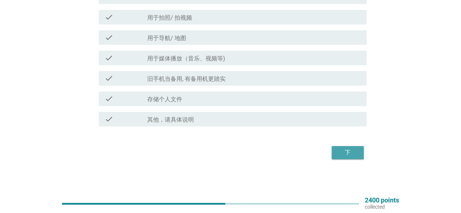
click at [344, 150] on div "下" at bounding box center [347, 152] width 20 height 9
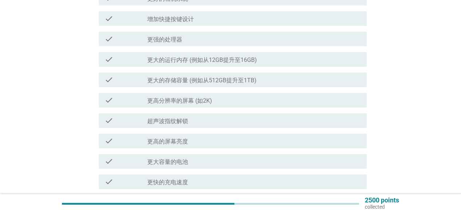
scroll to position [146, 0]
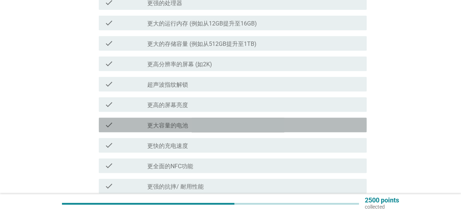
click at [198, 129] on div "check check_box_outline_blank 更大容量的电池" at bounding box center [233, 125] width 268 height 15
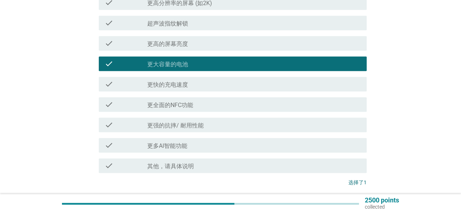
scroll to position [219, 0]
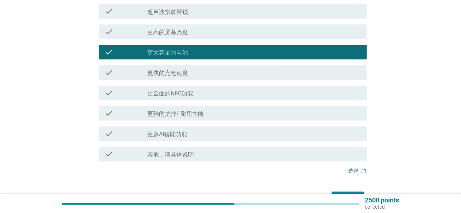
click at [202, 114] on label "更强的抗摔/ 耐用性能" at bounding box center [175, 113] width 56 height 7
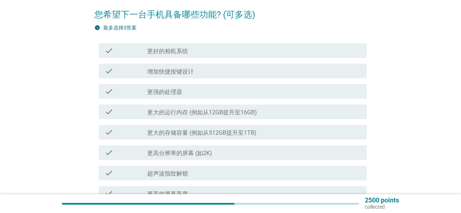
scroll to position [45, 0]
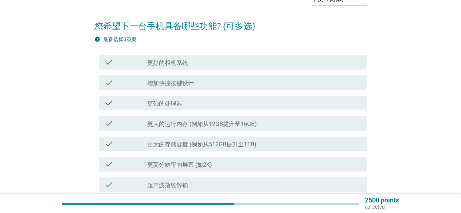
click at [200, 100] on div "check_box_outline_blank 更强的处理器" at bounding box center [254, 103] width 214 height 9
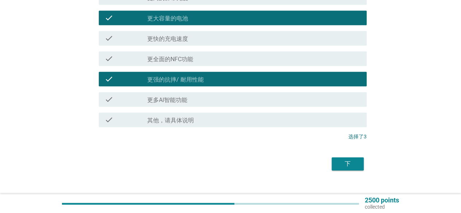
scroll to position [264, 0]
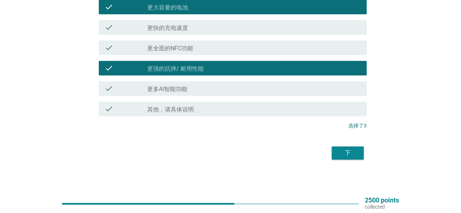
click at [352, 146] on div "下" at bounding box center [230, 152] width 272 height 17
click at [350, 149] on div "下" at bounding box center [347, 153] width 20 height 9
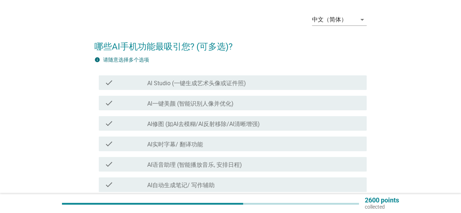
scroll to position [36, 0]
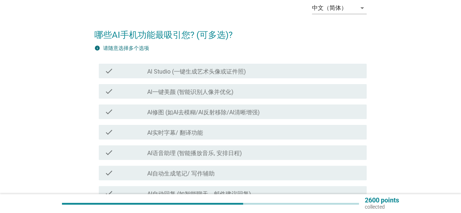
click at [222, 113] on label "AI修图 (如AI去模糊/Al反射移除/Al清晰增强)" at bounding box center [203, 112] width 113 height 7
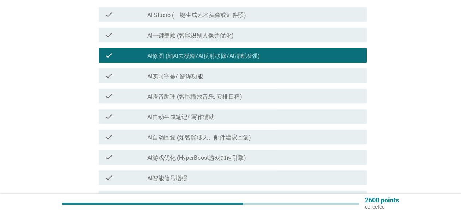
scroll to position [109, 0]
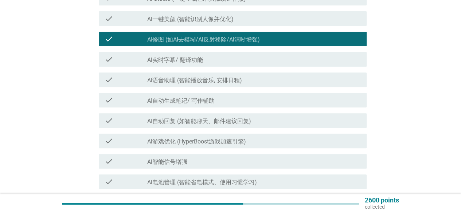
click at [216, 56] on div "check_box_outline_blank Al实时字幕/ 翻译功能" at bounding box center [254, 59] width 214 height 9
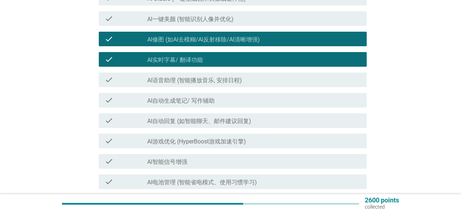
click at [220, 85] on div "check check_box_outline_blank Al语音助理 (智能播放音乐, 安排日程)" at bounding box center [233, 80] width 268 height 15
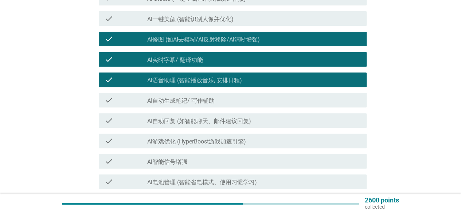
click at [226, 102] on div "check_box_outline_blank AI自动生成笔记/ 写作辅助" at bounding box center [254, 100] width 214 height 9
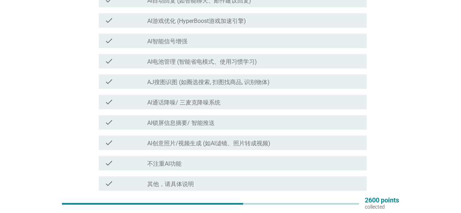
scroll to position [219, 0]
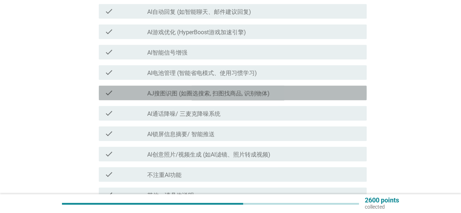
click at [232, 93] on label "AJ搜图识图 (如圈选搜索, 扫图找商品, 识别物体)" at bounding box center [208, 93] width 122 height 7
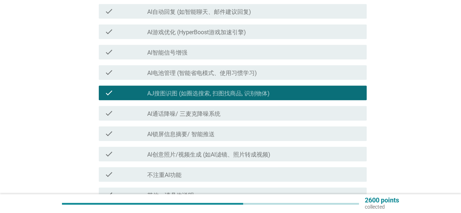
click at [232, 78] on div "check check_box_outline_blank Al电池管理 (智能省电模式、使用习惯学习)" at bounding box center [233, 72] width 268 height 15
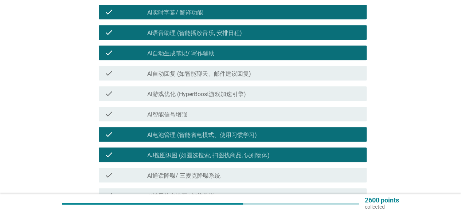
scroll to position [146, 0]
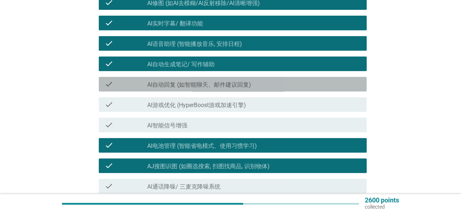
click at [224, 85] on label "AI自动回复 (如智能聊天、邮件建议回复)" at bounding box center [199, 84] width 104 height 7
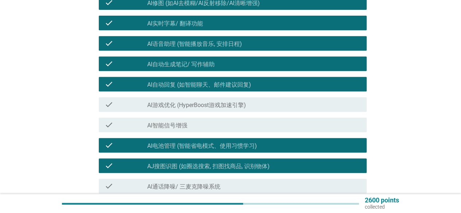
click at [219, 126] on div "check_box_outline_blank Al智能信号增强" at bounding box center [254, 125] width 214 height 9
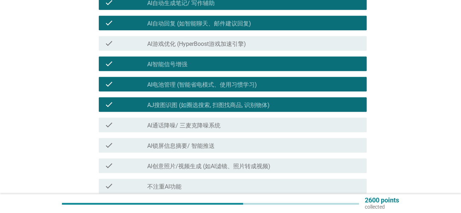
scroll to position [219, 0]
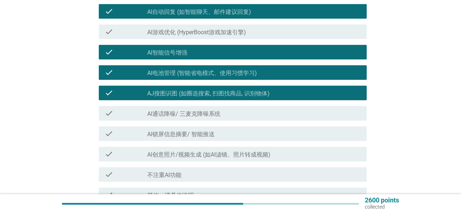
click at [216, 115] on label "Al通话降噪/ 三麦克降噪系统" at bounding box center [183, 113] width 73 height 7
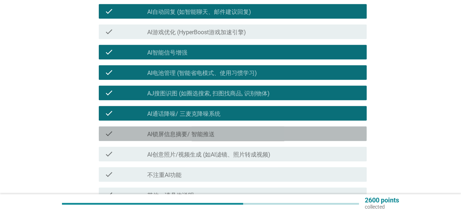
click at [217, 131] on div "check_box_outline_blank Al锁屏信息摘要/ 智能推送" at bounding box center [254, 133] width 214 height 9
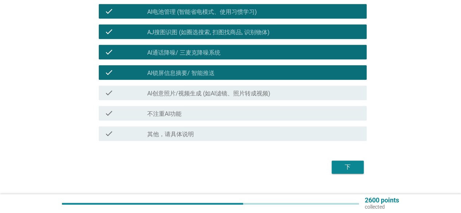
scroll to position [291, 0]
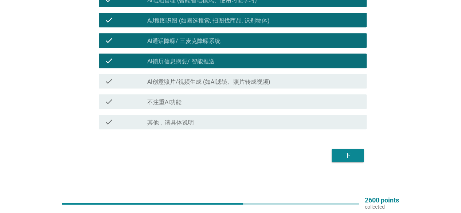
click at [338, 156] on div "下" at bounding box center [347, 155] width 20 height 9
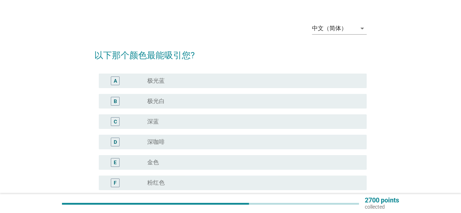
scroll to position [36, 0]
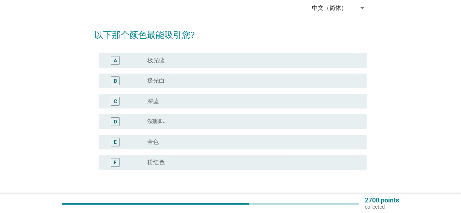
click at [189, 158] on div "F radio_button_unchecked 粉红色" at bounding box center [233, 162] width 268 height 15
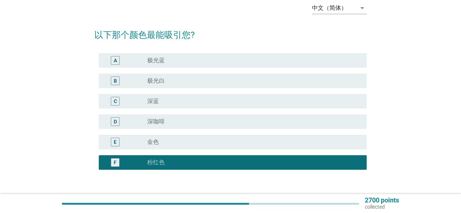
click at [187, 64] on div "radio_button_unchecked 极光蓝" at bounding box center [254, 60] width 214 height 9
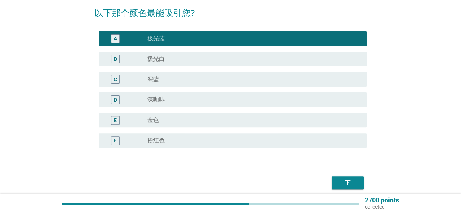
scroll to position [88, 0]
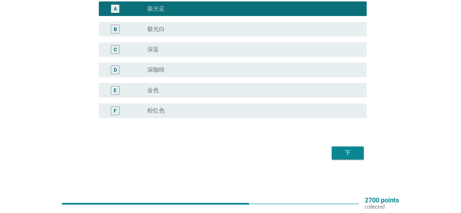
click at [352, 149] on div "下" at bounding box center [347, 153] width 20 height 9
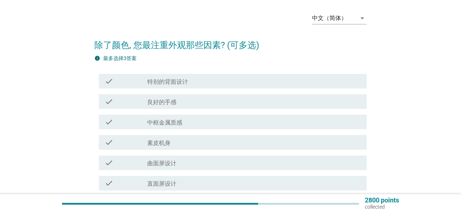
scroll to position [36, 0]
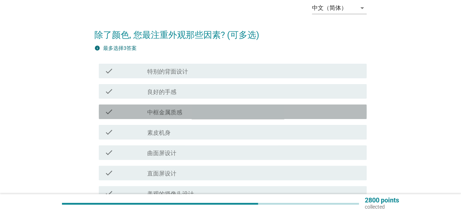
click at [184, 110] on div "check_box_outline_blank 中框金属质感" at bounding box center [254, 111] width 214 height 9
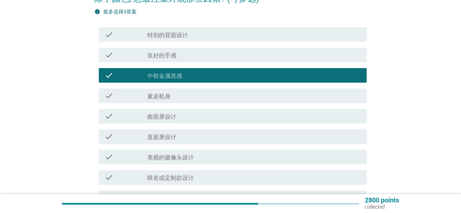
scroll to position [109, 0]
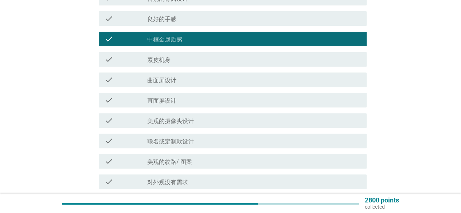
click at [178, 122] on label "美观的摄像头设计" at bounding box center [170, 121] width 47 height 7
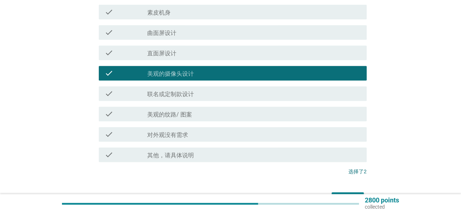
scroll to position [182, 0]
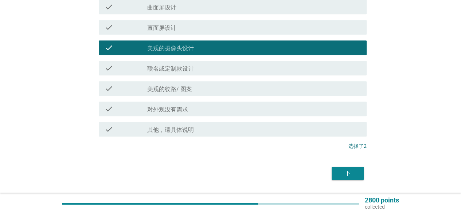
click at [202, 89] on div "check_box_outline_blank 美观的纹路/ 图案" at bounding box center [254, 88] width 214 height 9
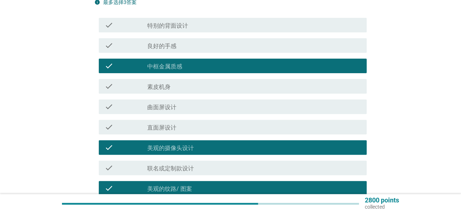
scroll to position [36, 0]
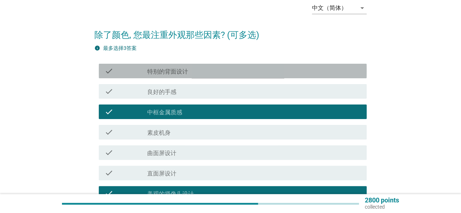
click at [183, 70] on label "特别的背面设计" at bounding box center [167, 71] width 41 height 7
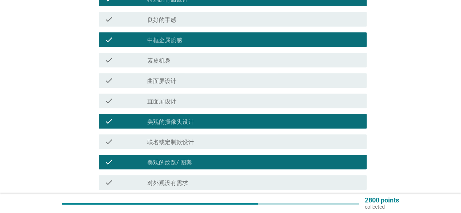
scroll to position [109, 0]
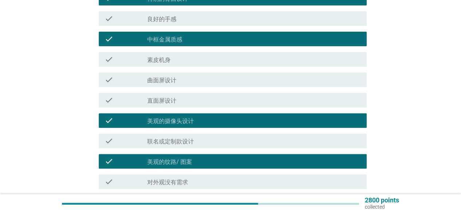
click at [184, 156] on div "check check_box_outline_blank 美观的纹路/ 图案" at bounding box center [233, 161] width 268 height 15
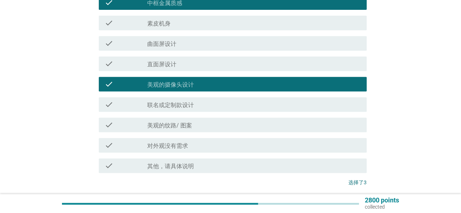
scroll to position [203, 0]
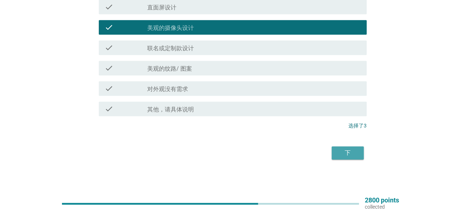
click at [354, 152] on div "下" at bounding box center [347, 153] width 20 height 9
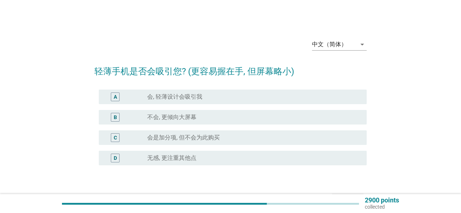
click at [200, 121] on div "radio_button_unchecked 不会, 更倾向大屏幕" at bounding box center [251, 117] width 208 height 7
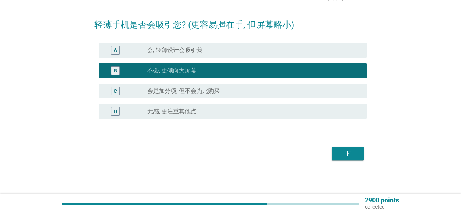
scroll to position [47, 0]
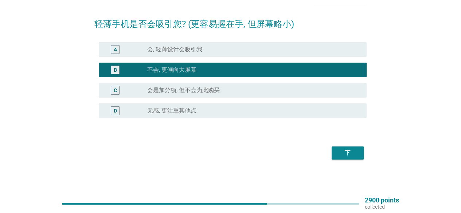
click at [337, 154] on button "下" at bounding box center [348, 152] width 32 height 13
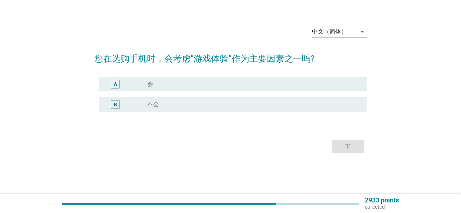
scroll to position [0, 0]
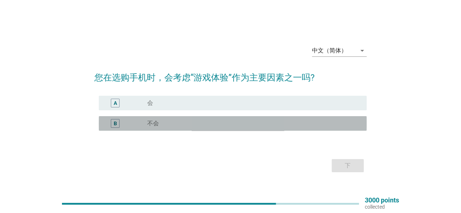
click at [187, 118] on div "B radio_button_unchecked 不会" at bounding box center [233, 123] width 268 height 15
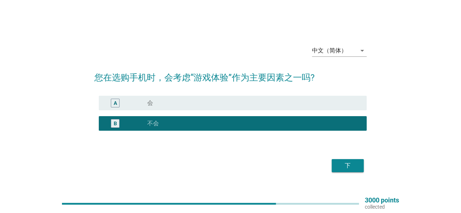
click at [335, 164] on button "下" at bounding box center [348, 165] width 32 height 13
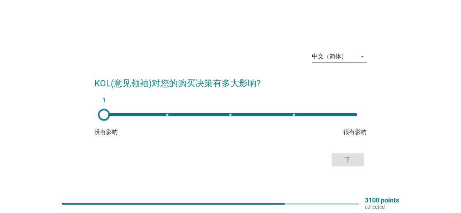
click at [235, 115] on div "1" at bounding box center [230, 114] width 253 height 3
type input "3"
click at [353, 168] on div "下" at bounding box center [230, 159] width 272 height 17
click at [350, 158] on div "下" at bounding box center [347, 160] width 20 height 9
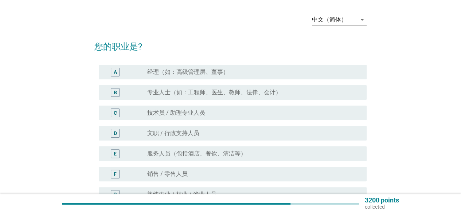
scroll to position [36, 0]
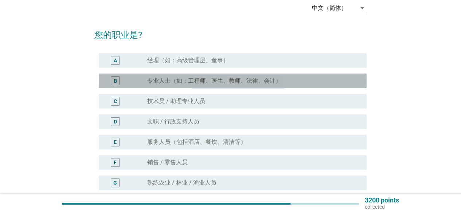
click at [214, 84] on label "专业人士（如：工程师、医生、教师、法律、会计）" at bounding box center [214, 80] width 134 height 7
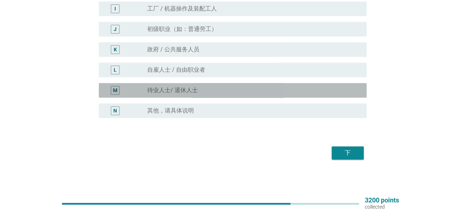
click at [217, 85] on div "M radio_button_unchecked 待业人士/ 退休人士" at bounding box center [233, 90] width 268 height 15
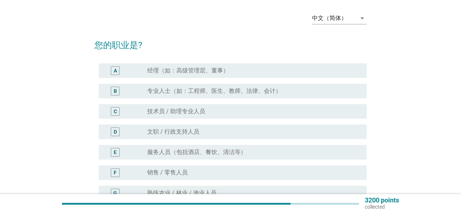
scroll to position [0, 0]
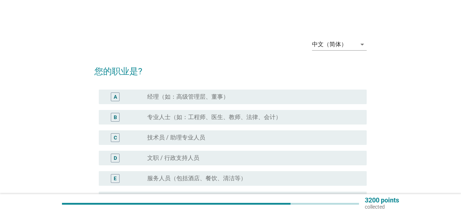
click at [178, 123] on div "B radio_button_unchecked 专业人士（如：工程师、医生、教师、法律、会计）" at bounding box center [233, 117] width 268 height 15
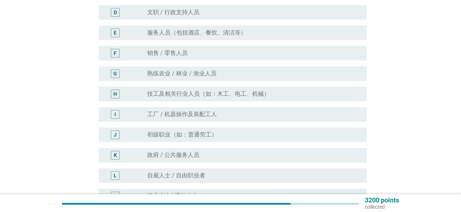
scroll to position [251, 0]
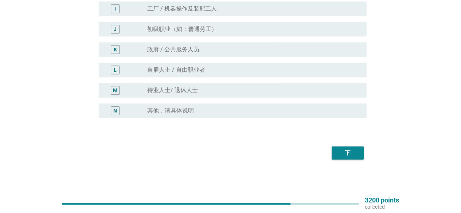
click at [329, 147] on div "下" at bounding box center [230, 152] width 272 height 17
click at [334, 152] on button "下" at bounding box center [348, 152] width 32 height 13
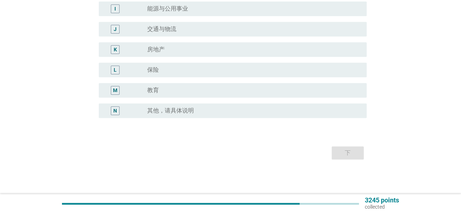
scroll to position [0, 0]
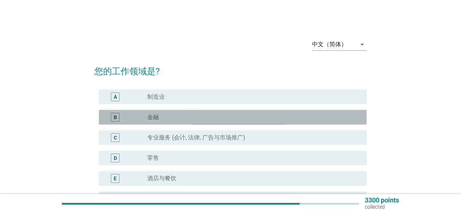
click at [173, 113] on div "radio_button_unchecked 金融" at bounding box center [254, 117] width 214 height 9
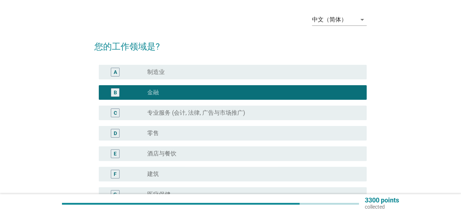
scroll to position [36, 0]
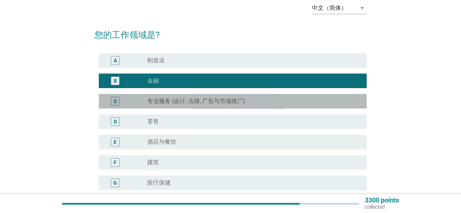
click at [176, 108] on div "C radio_button_unchecked 专业服务 (会计, 法律, 广告与市场推广)" at bounding box center [233, 101] width 268 height 15
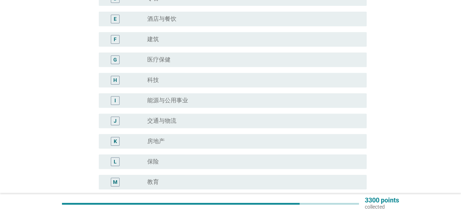
scroll to position [219, 0]
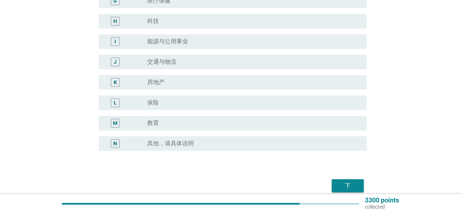
click at [354, 188] on div "下" at bounding box center [347, 185] width 20 height 9
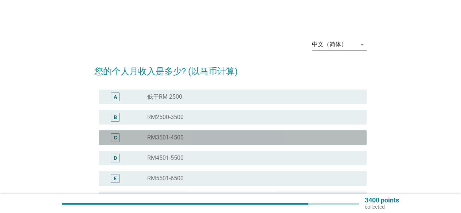
click at [187, 139] on div "radio_button_unchecked RM3501-4500" at bounding box center [251, 137] width 208 height 7
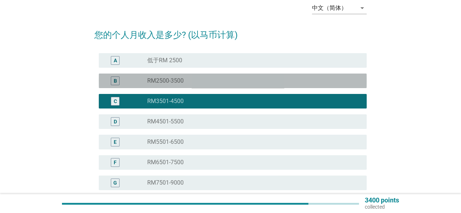
click at [214, 86] on div "B radio_button_unchecked RM2500-3500" at bounding box center [233, 81] width 268 height 15
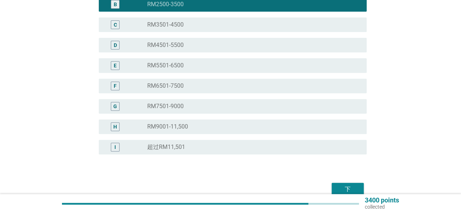
scroll to position [146, 0]
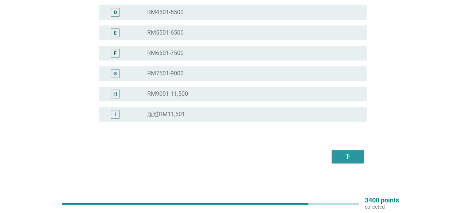
click at [346, 153] on div "下" at bounding box center [347, 156] width 20 height 9
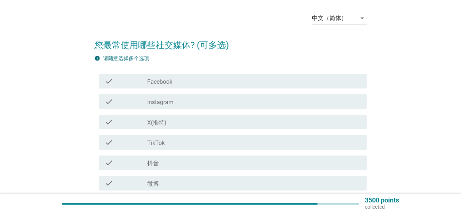
scroll to position [36, 0]
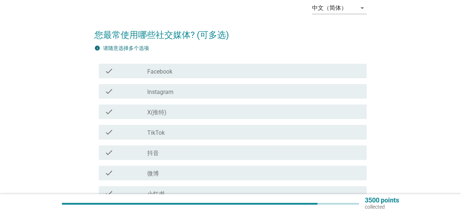
click at [185, 71] on div "check_box_outline_blank Facebook" at bounding box center [254, 71] width 214 height 9
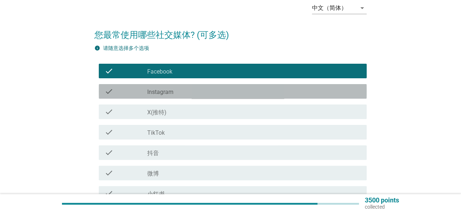
click at [183, 89] on div "check_box_outline_blank Instagram" at bounding box center [254, 91] width 214 height 9
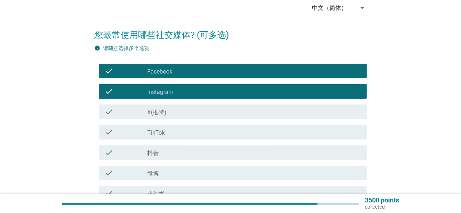
click at [183, 110] on div "check_box_outline_blank X(推特)" at bounding box center [254, 111] width 214 height 9
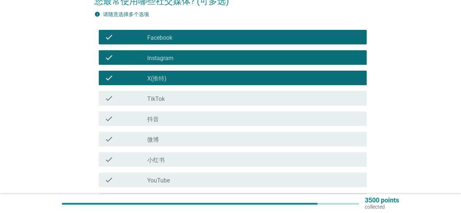
scroll to position [109, 0]
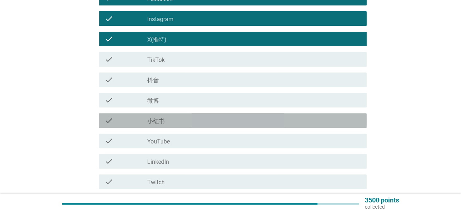
click at [179, 117] on div "check_box_outline_blank 小红书" at bounding box center [254, 120] width 214 height 9
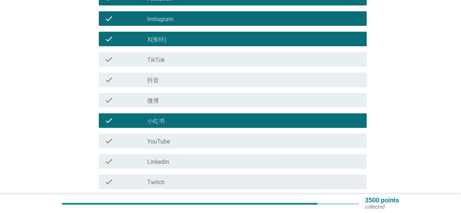
click at [178, 138] on div "check_box_outline_blank YouTube" at bounding box center [254, 141] width 214 height 9
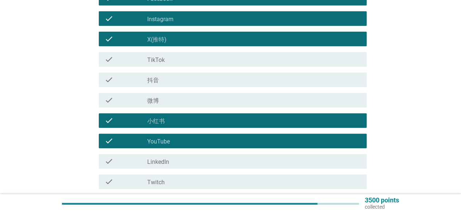
click at [178, 158] on div "check_box_outline_blank LinkedIn" at bounding box center [254, 161] width 214 height 9
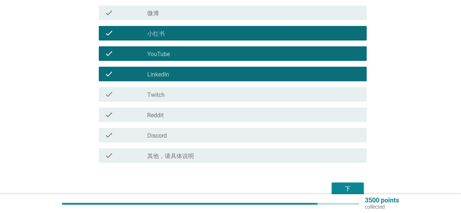
scroll to position [219, 0]
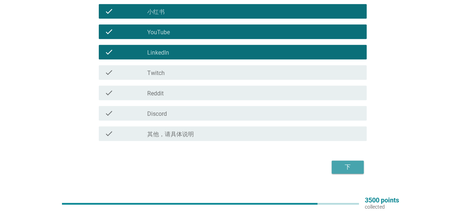
click at [348, 170] on div "下" at bounding box center [347, 167] width 20 height 9
